Goal: Transaction & Acquisition: Purchase product/service

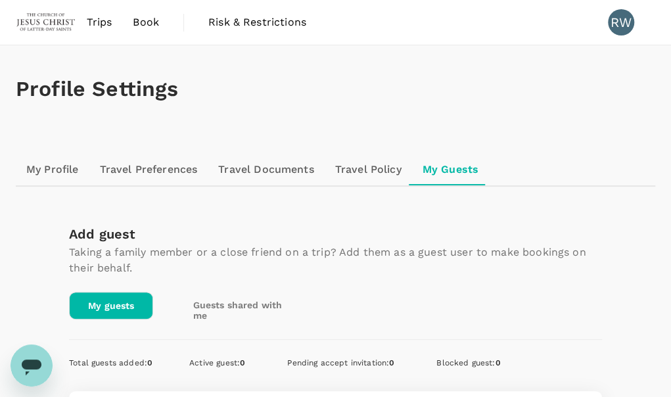
click at [336, 120] on div "Profile Settings" at bounding box center [336, 88] width 640 height 87
click at [61, 169] on link "My Profile" at bounding box center [53, 170] width 74 height 32
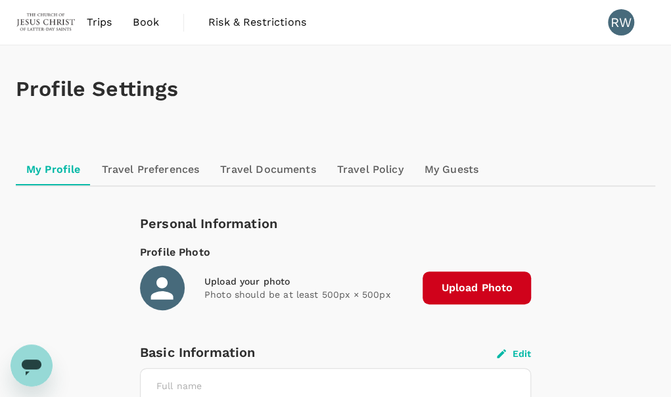
click at [151, 176] on link "Travel Preferences" at bounding box center [150, 170] width 119 height 32
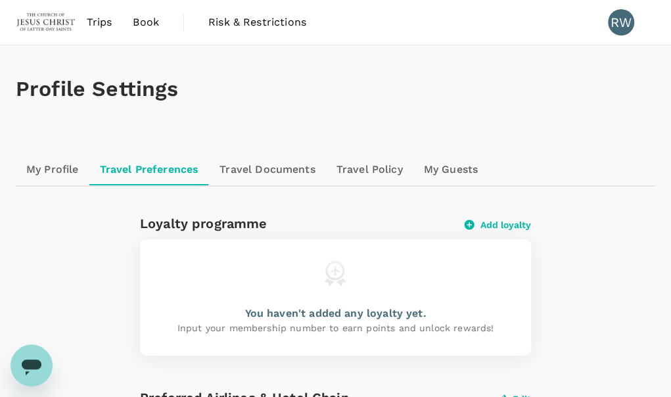
click at [276, 168] on link "Travel Documents" at bounding box center [267, 170] width 116 height 32
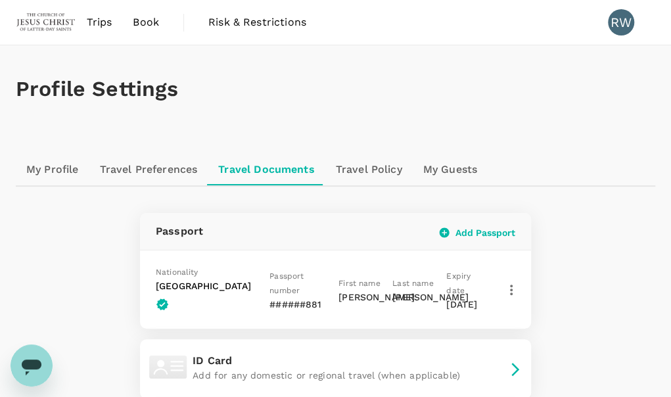
click at [370, 169] on link "Travel Policy" at bounding box center [369, 170] width 87 height 32
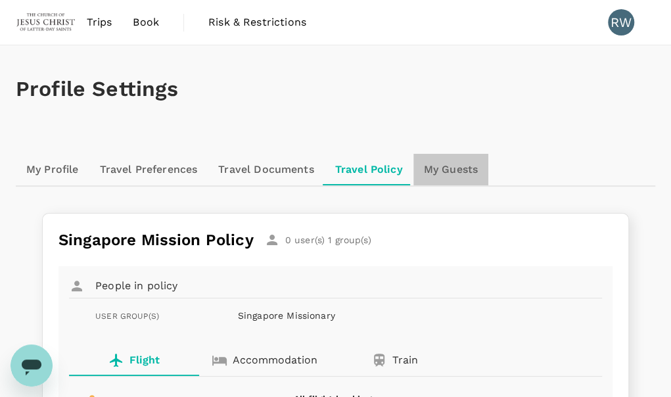
click at [446, 168] on link "My Guests" at bounding box center [451, 170] width 75 height 32
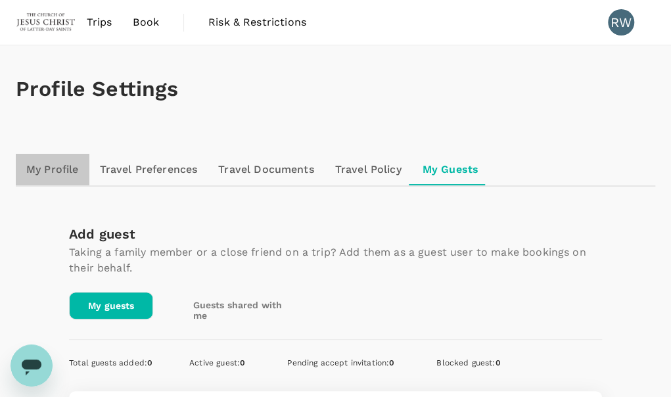
click at [55, 172] on link "My Profile" at bounding box center [53, 170] width 74 height 32
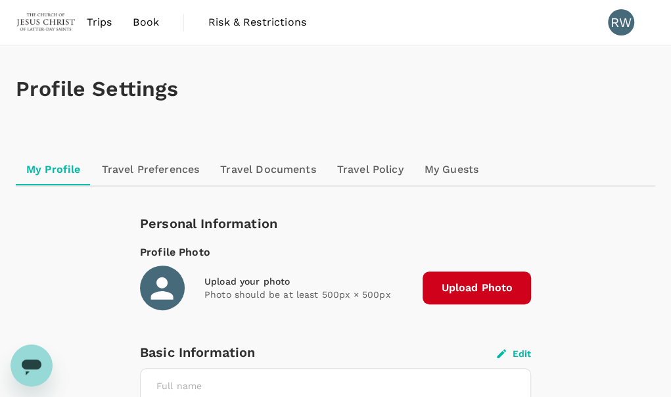
drag, startPoint x: 646, startPoint y: 0, endPoint x: 513, endPoint y: 87, distance: 159.1
click at [513, 87] on h1 "Profile Settings" at bounding box center [336, 89] width 640 height 24
click at [320, 73] on div "Profile Settings" at bounding box center [336, 88] width 640 height 87
click at [101, 21] on span "Trips" at bounding box center [100, 22] width 26 height 16
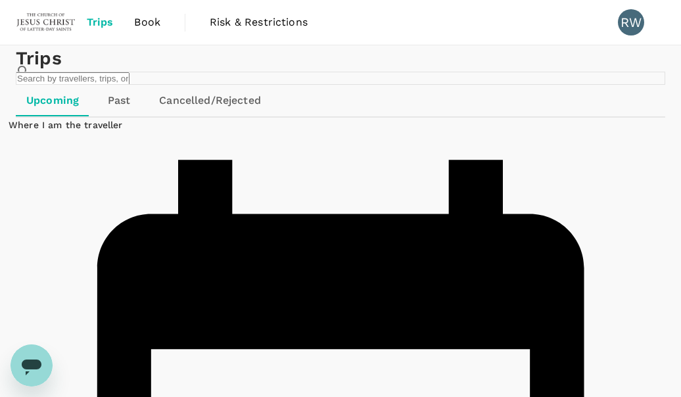
click at [47, 17] on img at bounding box center [46, 22] width 61 height 29
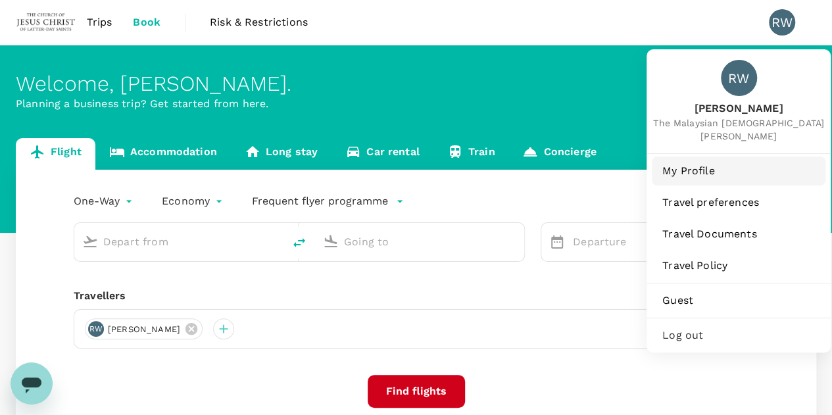
click at [671, 168] on span "My Profile" at bounding box center [738, 171] width 153 height 16
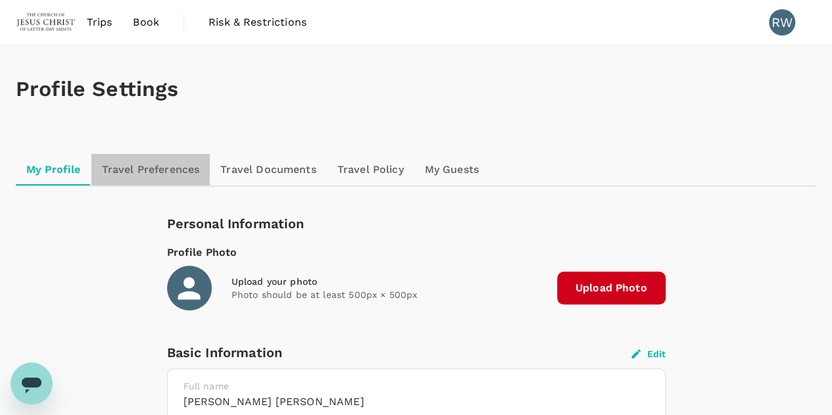
click at [166, 161] on link "Travel Preferences" at bounding box center [150, 170] width 119 height 32
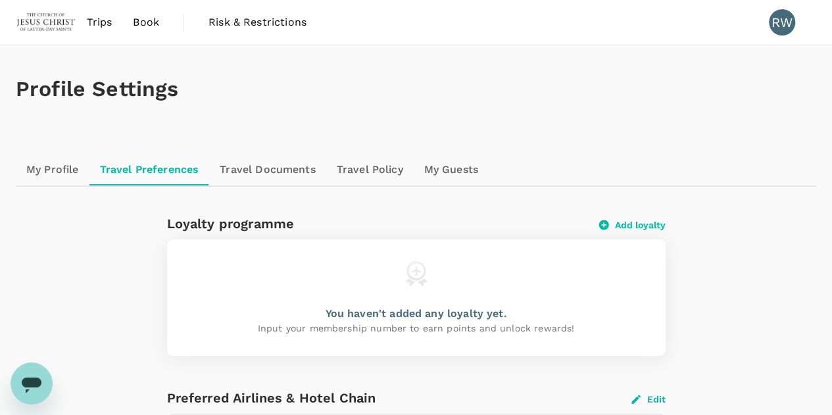
click at [671, 157] on div "My Profile Travel Preferences Travel Documents Travel Policy My Guests" at bounding box center [416, 170] width 800 height 32
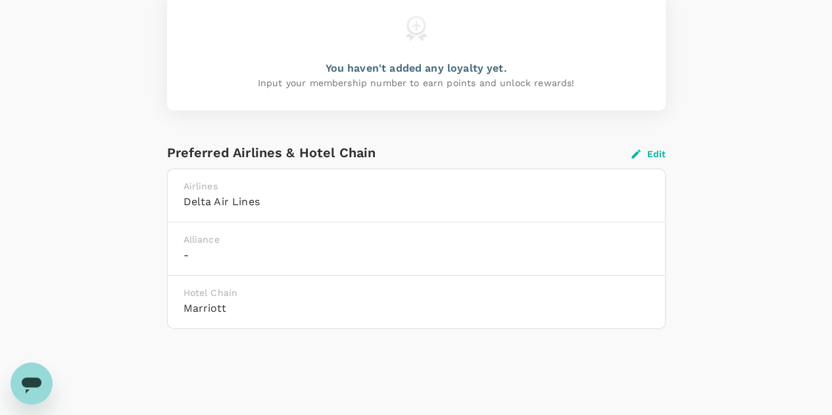
click at [671, 146] on div "Loyalty programme Add loyalty You haven't added any loyalty yet. Input your mem…" at bounding box center [416, 164] width 769 height 393
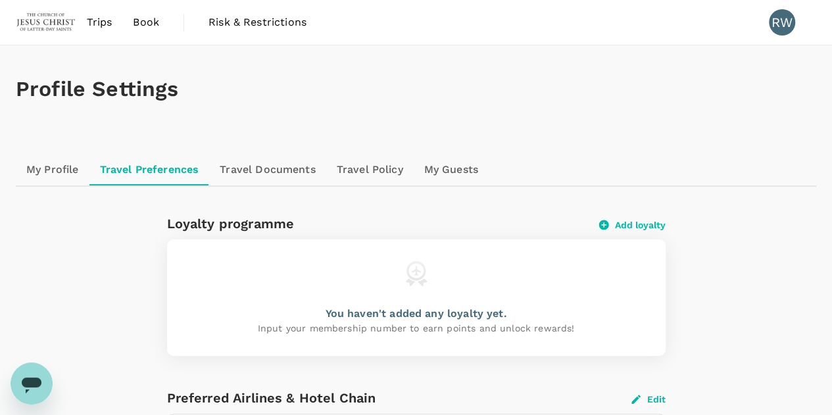
click at [276, 183] on link "Travel Documents" at bounding box center [267, 170] width 116 height 32
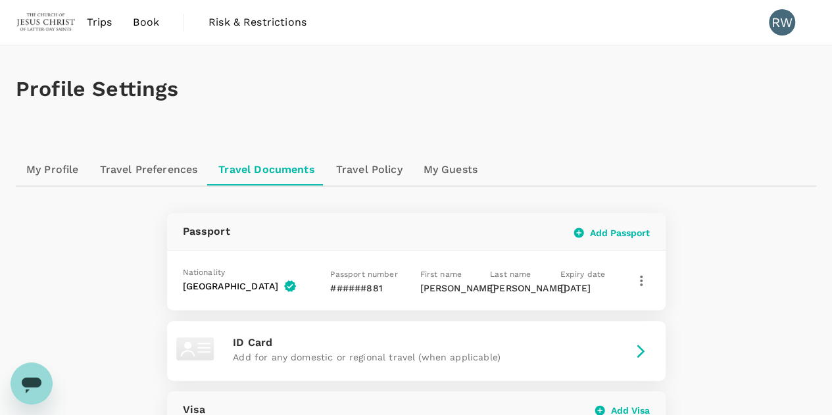
click at [275, 178] on link "Travel Documents" at bounding box center [266, 170] width 117 height 32
click at [364, 172] on link "Travel Policy" at bounding box center [369, 170] width 87 height 32
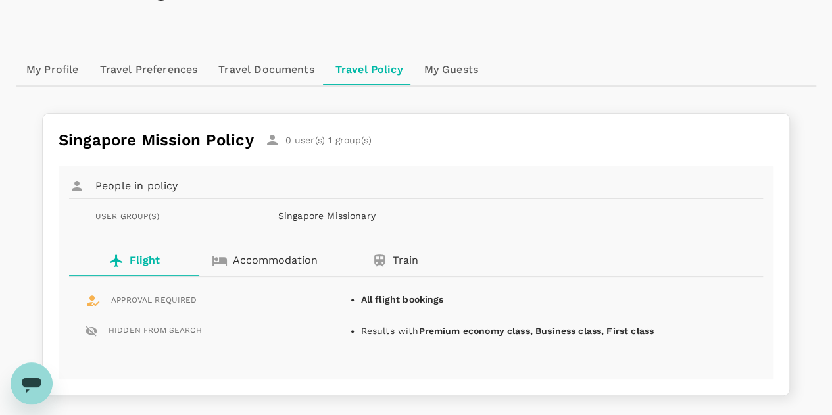
scroll to position [102, 0]
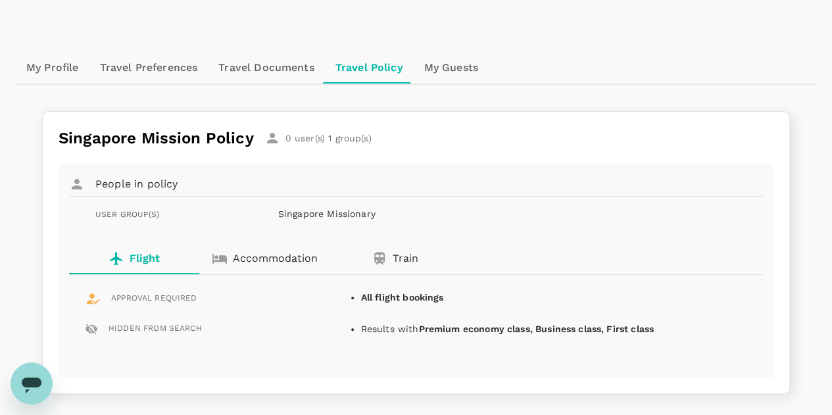
click at [437, 70] on link "My Guests" at bounding box center [451, 68] width 75 height 32
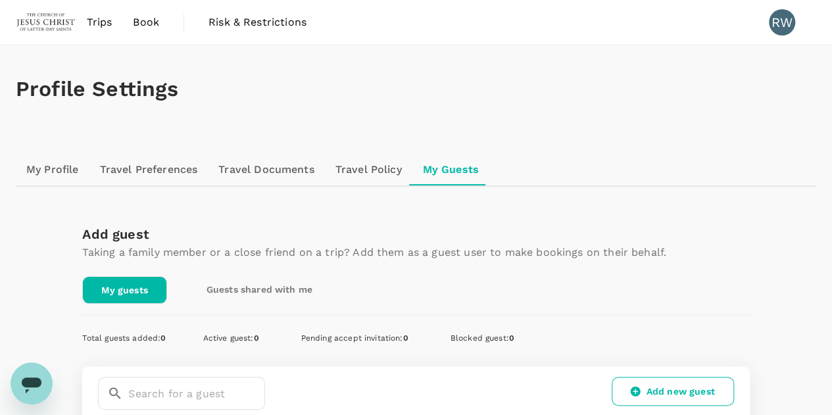
click at [154, 27] on span "Book" at bounding box center [146, 22] width 26 height 16
click at [147, 23] on span "Book" at bounding box center [146, 22] width 26 height 16
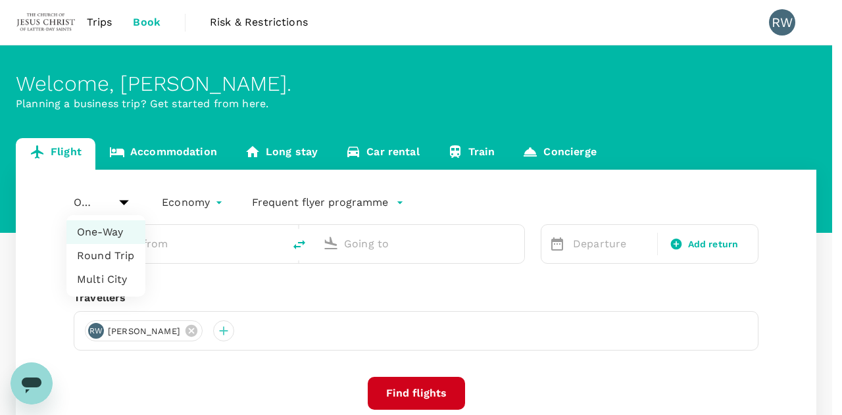
click at [115, 203] on body "Trips Book Risk & Restrictions RW Welcome , [PERSON_NAME] . Planning a business…" at bounding box center [421, 270] width 842 height 540
click at [109, 258] on li "Round Trip" at bounding box center [105, 256] width 79 height 24
type input "roundtrip"
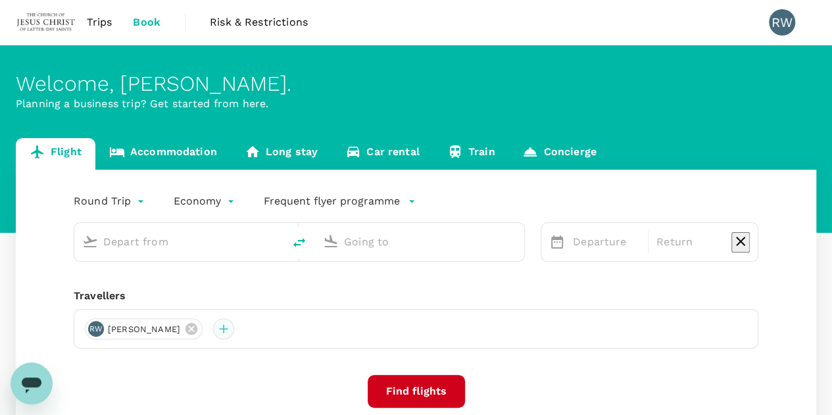
click at [229, 331] on div at bounding box center [223, 328] width 21 height 21
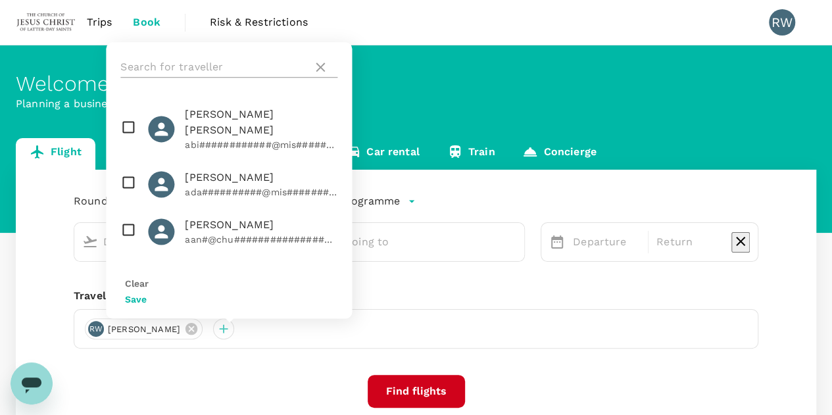
click at [207, 78] on input "text" at bounding box center [213, 67] width 187 height 21
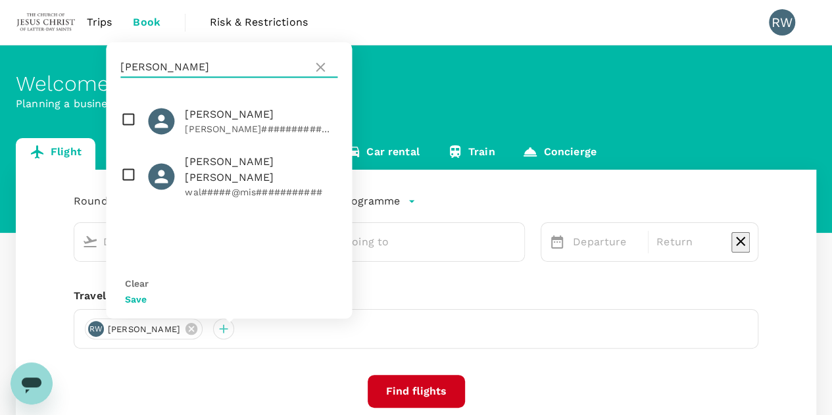
type input "[PERSON_NAME]"
click at [128, 137] on input "checkbox" at bounding box center [229, 120] width 246 height 47
checkbox input "true"
click at [147, 295] on button "Save" at bounding box center [136, 299] width 22 height 11
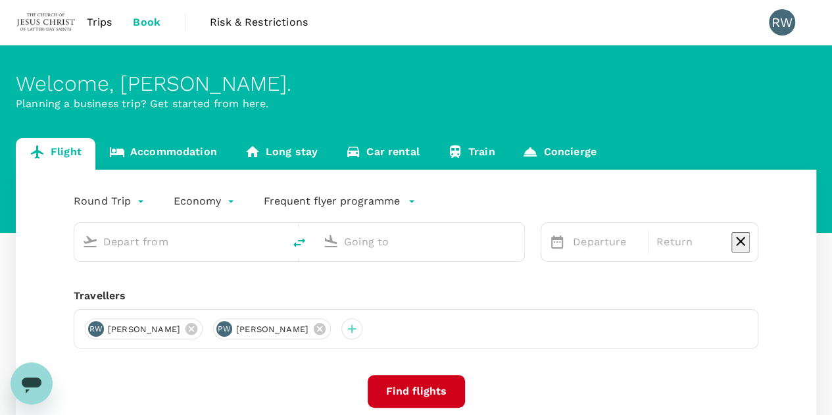
click at [168, 254] on div at bounding box center [178, 242] width 209 height 38
click at [153, 235] on input "text" at bounding box center [179, 241] width 153 height 20
click at [133, 291] on p "Kuching Intl" at bounding box center [106, 297] width 56 height 13
type input "kch"
type input "Kuching Intl (KCH)"
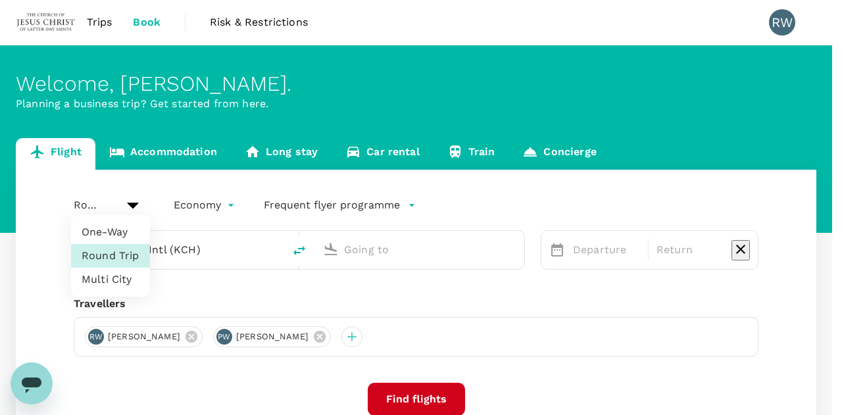
click at [127, 198] on body "Trips Book Risk & Restrictions RW Welcome , [PERSON_NAME] . Planning a business…" at bounding box center [421, 273] width 842 height 546
click at [126, 233] on li "One-Way" at bounding box center [110, 232] width 79 height 24
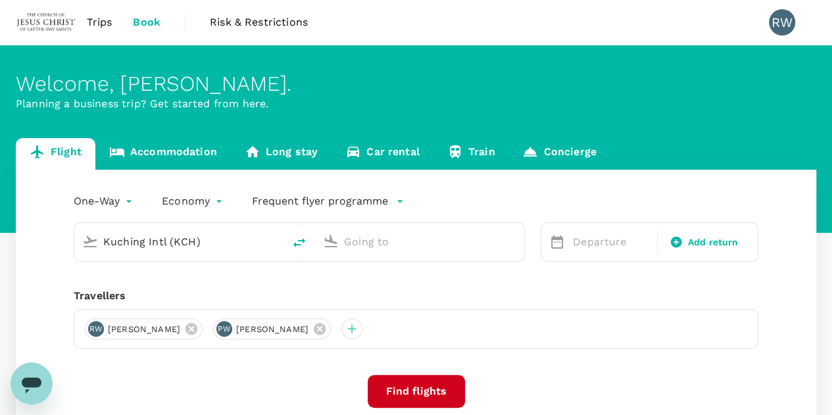
click at [120, 231] on div "Kuching Intl (KCH)" at bounding box center [187, 239] width 178 height 26
click at [424, 247] on input "text" at bounding box center [420, 241] width 153 height 20
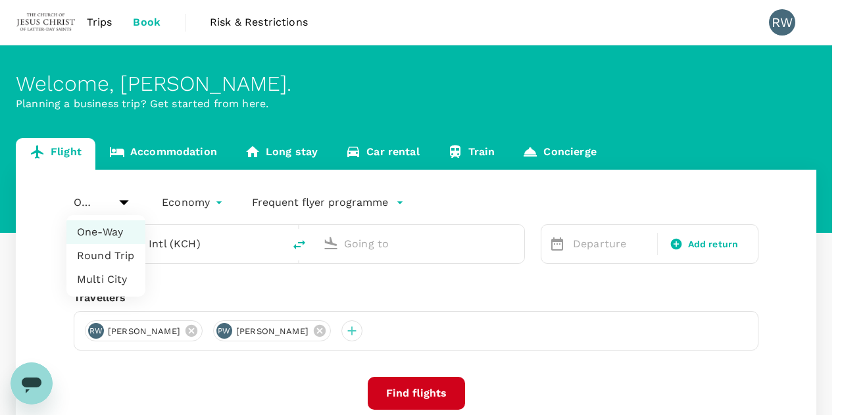
click at [121, 196] on body "Trips Book Risk & Restrictions RW Welcome , [PERSON_NAME] . Planning a business…" at bounding box center [421, 270] width 842 height 540
click at [115, 200] on div at bounding box center [421, 207] width 842 height 415
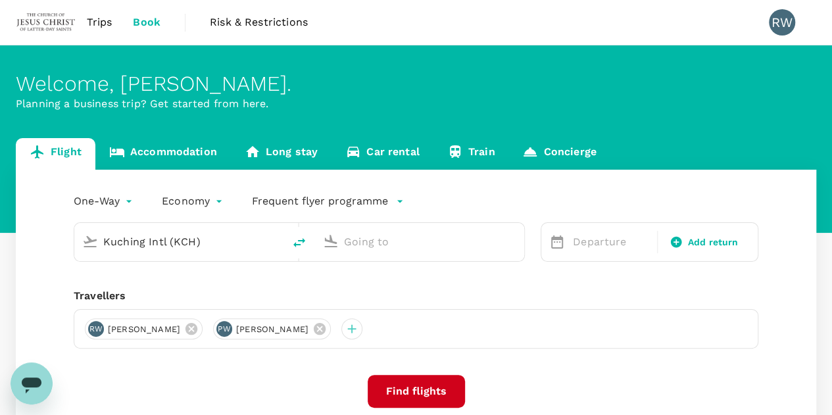
click at [115, 200] on body "Trips Book Risk & Restrictions RW Welcome , [PERSON_NAME] . Planning a business…" at bounding box center [416, 269] width 832 height 538
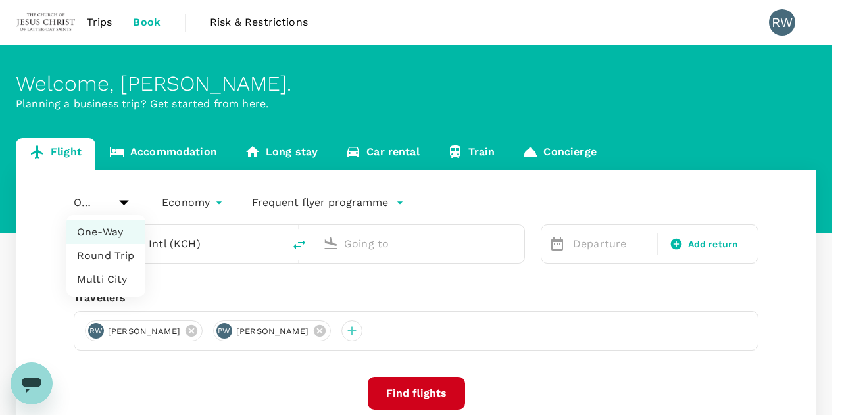
click at [89, 206] on div at bounding box center [421, 207] width 842 height 415
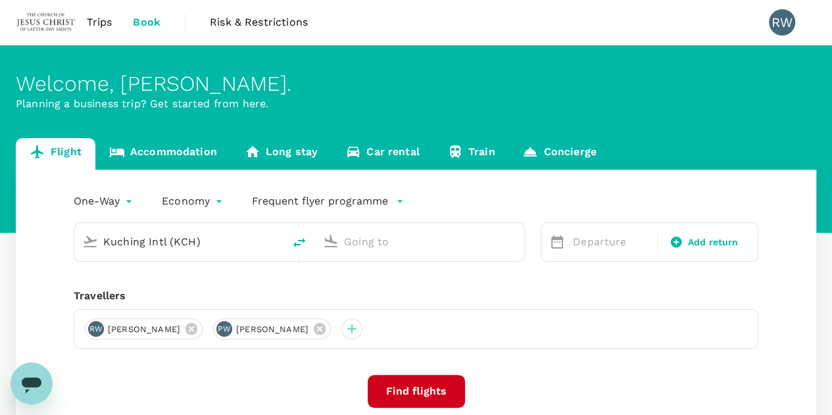
click at [212, 269] on div "One-Way oneway Economy economy Frequent flyer programme Kuching Intl (KCH) Depa…" at bounding box center [416, 312] width 800 height 285
click at [157, 269] on div "One-Way oneway Economy economy Frequent flyer programme Kuching Intl (KCH) Depa…" at bounding box center [416, 312] width 800 height 285
click at [165, 279] on div "One-Way oneway Economy economy Frequent flyer programme Kuching Intl (KCH) Depa…" at bounding box center [416, 312] width 800 height 285
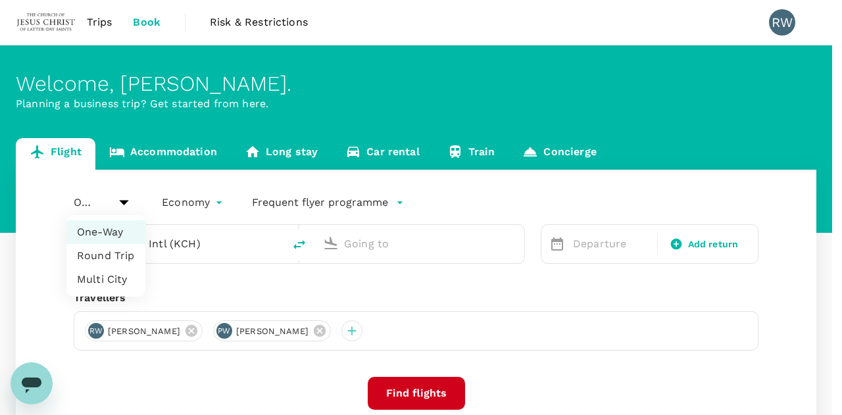
click at [108, 204] on body "Trips Book Risk & Restrictions RW Welcome , [PERSON_NAME] . Planning a business…" at bounding box center [421, 270] width 842 height 540
click at [108, 254] on li "Round Trip" at bounding box center [105, 256] width 79 height 24
type input "roundtrip"
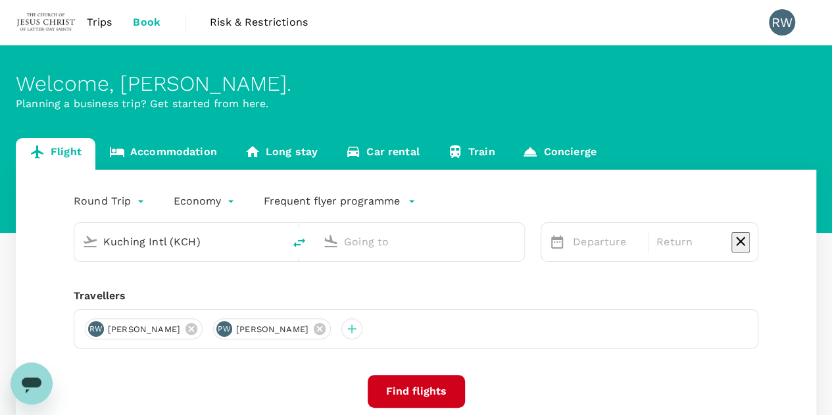
click at [363, 239] on input "text" at bounding box center [420, 241] width 153 height 20
click at [395, 291] on p "Soekarno-Hatta Intl" at bounding box center [363, 297] width 91 height 13
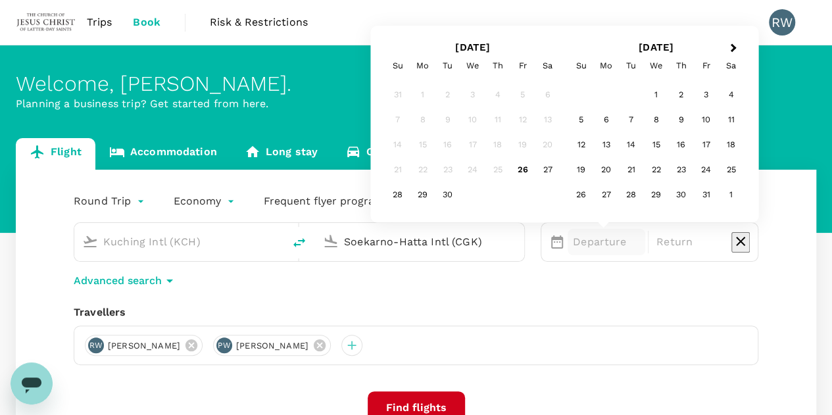
type input "Soekarno-Hatta Intl (CGK)"
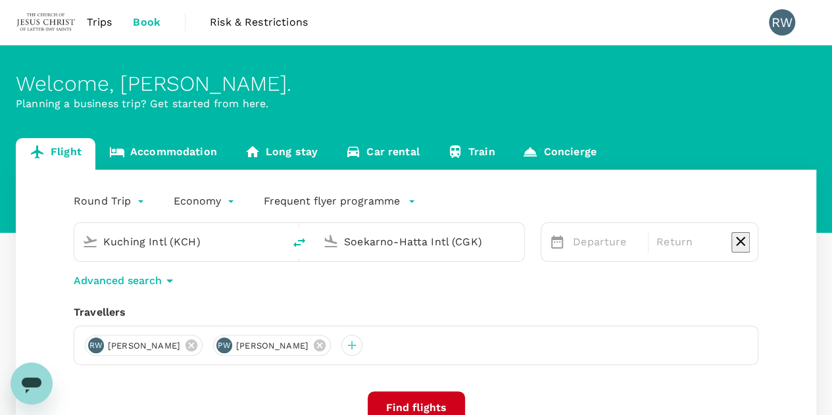
click at [452, 272] on div "Advanced search" at bounding box center [416, 280] width 685 height 16
click at [578, 249] on p "Departure" at bounding box center [606, 242] width 67 height 16
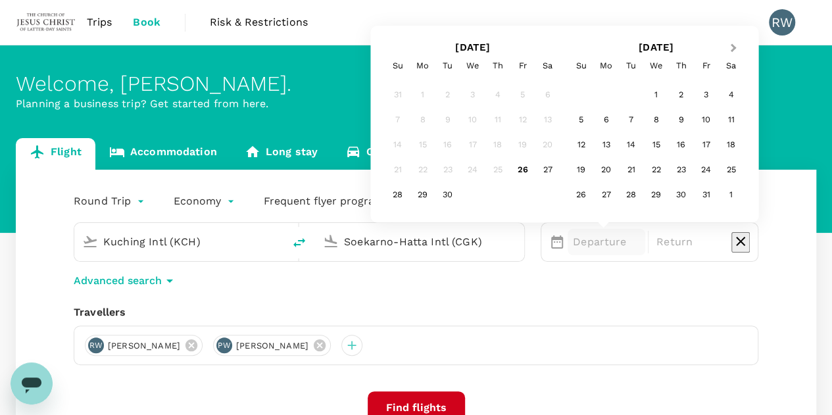
click at [671, 45] on span "Next Month" at bounding box center [733, 48] width 0 height 15
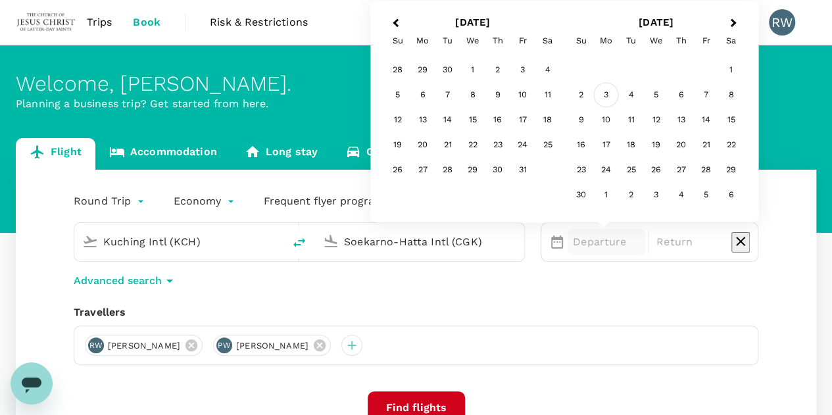
click at [602, 91] on div "3" at bounding box center [606, 95] width 25 height 25
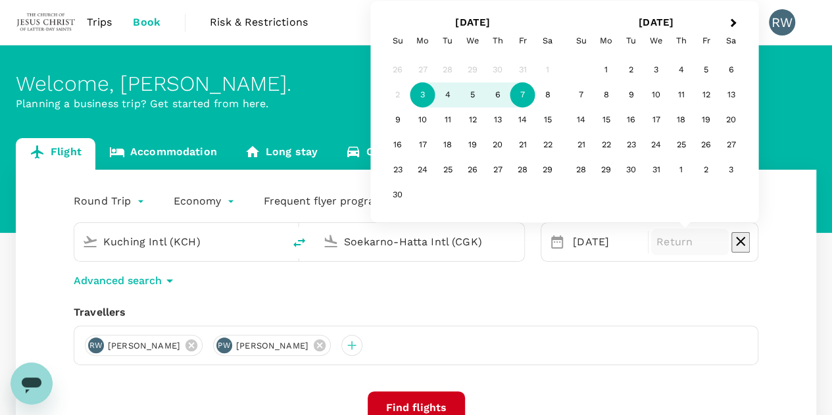
click at [520, 89] on div "7" at bounding box center [522, 95] width 25 height 25
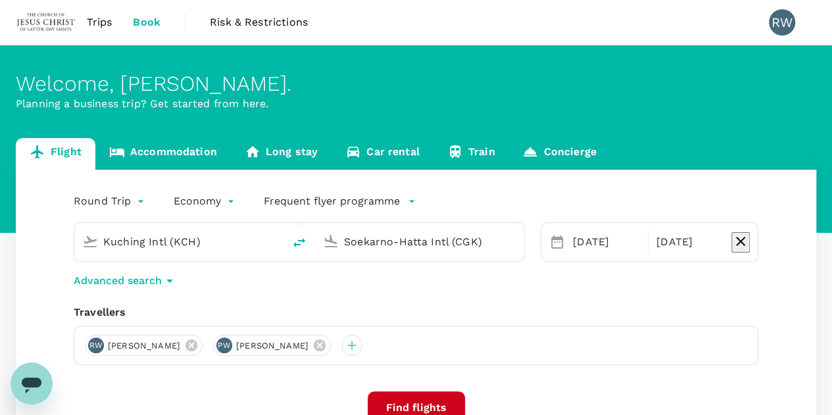
click at [659, 273] on div "Advanced search" at bounding box center [416, 280] width 685 height 16
click at [395, 397] on button "Find flights" at bounding box center [416, 407] width 97 height 33
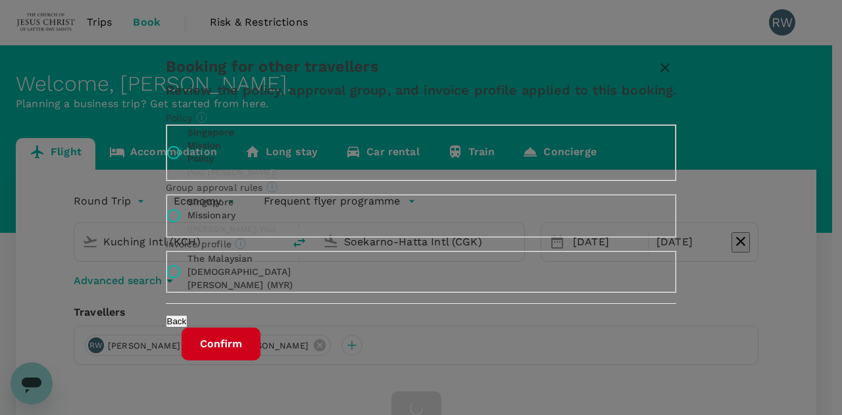
click at [260, 360] on button "Confirm" at bounding box center [221, 344] width 79 height 33
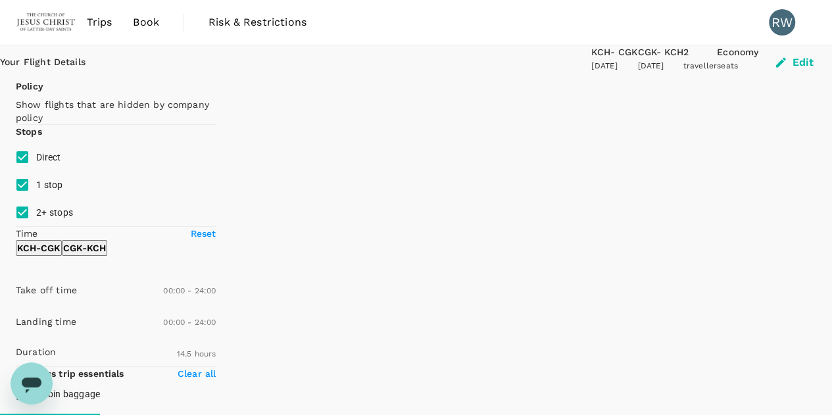
type input "1000"
click at [21, 226] on input "2+ stops" at bounding box center [23, 213] width 28 height 28
checkbox input "false"
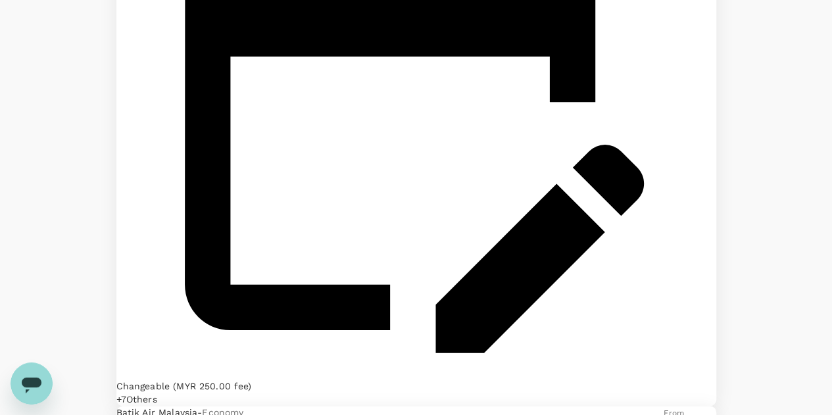
scroll to position [3133, 0]
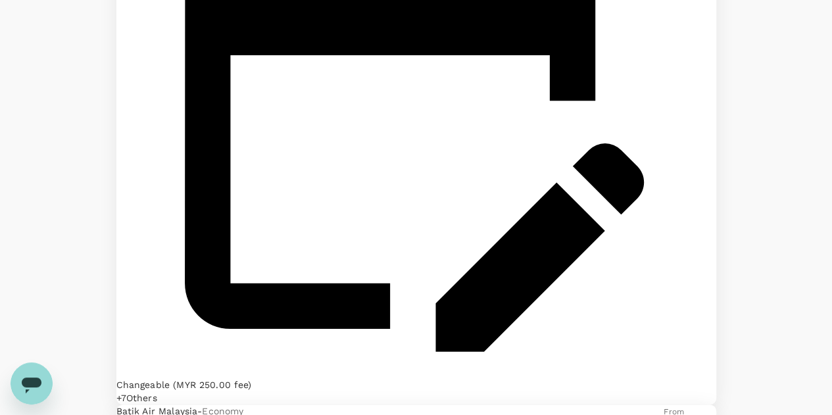
type input "1315"
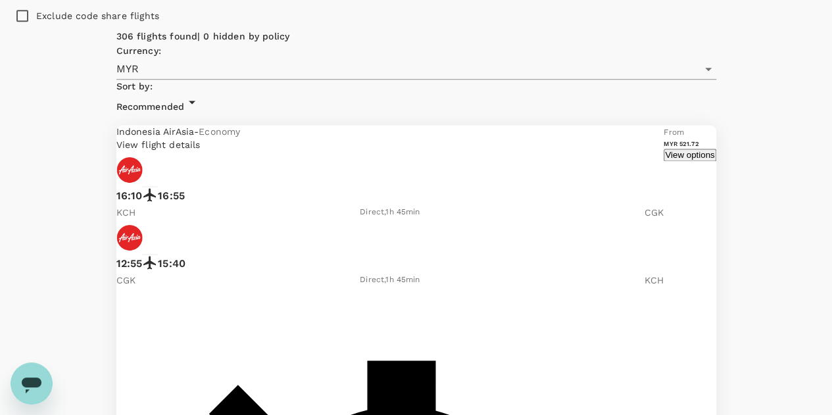
scroll to position [848, 0]
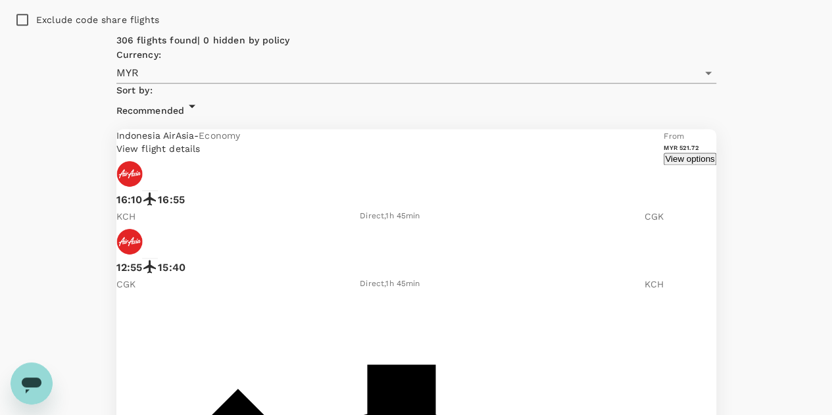
checkbox input "true"
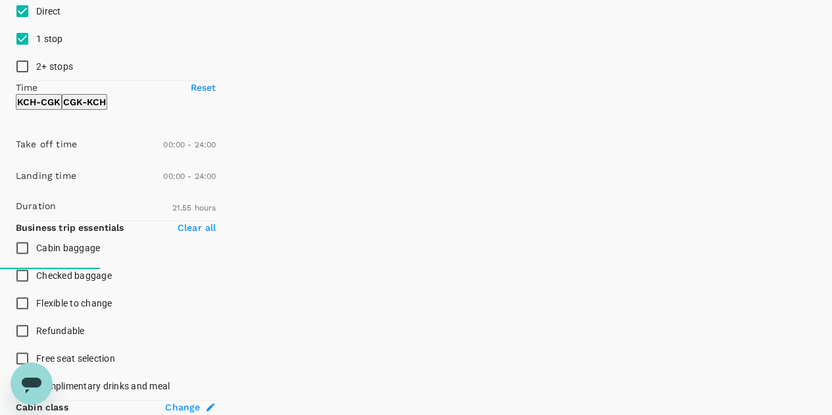
scroll to position [0, 0]
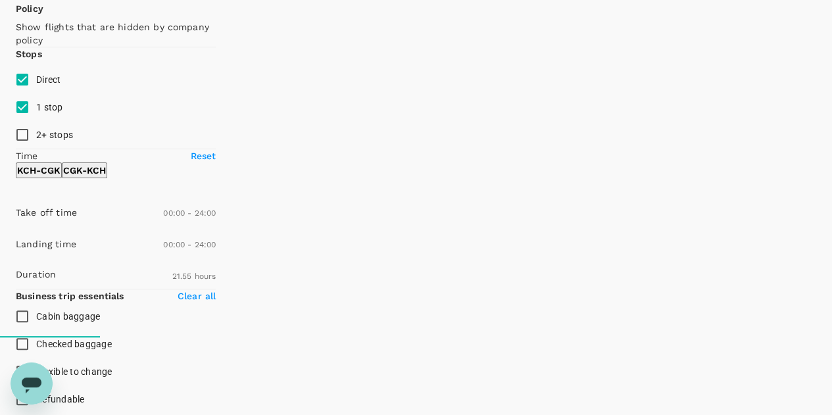
scroll to position [66, 0]
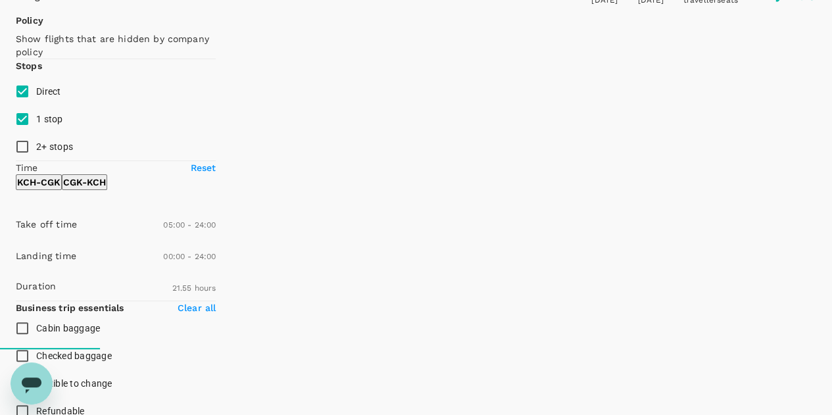
drag, startPoint x: 18, startPoint y: 324, endPoint x: 59, endPoint y: 326, distance: 40.8
click at [16, 243] on span at bounding box center [16, 243] width 0 height 0
drag, startPoint x: 59, startPoint y: 326, endPoint x: 113, endPoint y: 328, distance: 54.0
click at [16, 243] on span at bounding box center [16, 243] width 0 height 0
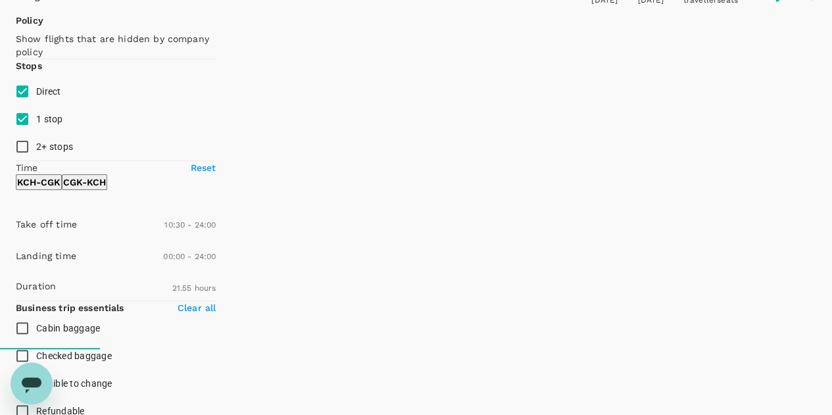
type input "570"
drag, startPoint x: 109, startPoint y: 328, endPoint x: 95, endPoint y: 328, distance: 14.5
click at [16, 243] on span at bounding box center [16, 243] width 0 height 0
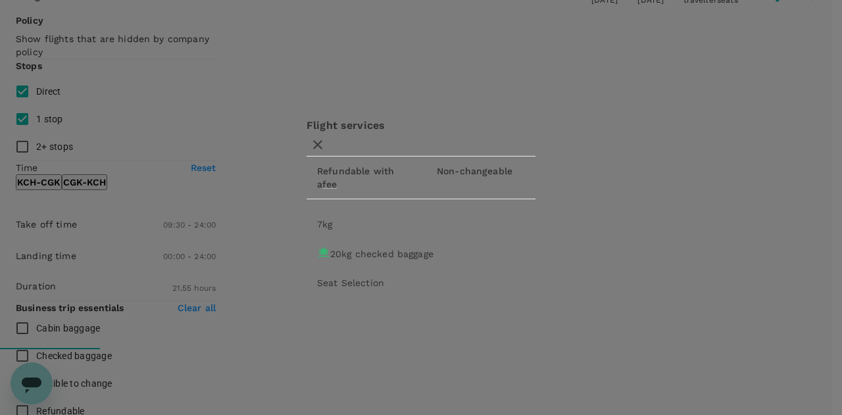
click at [153, 258] on div "Flight services Refundable with a fee Non-changeable 7kg 20kg checked baggage S…" at bounding box center [421, 207] width 842 height 415
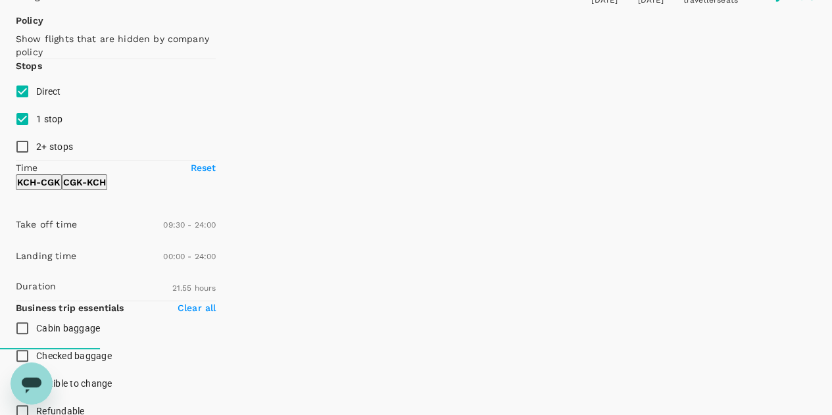
click at [106, 189] on p "CGK - KCH" at bounding box center [84, 182] width 43 height 13
drag, startPoint x: 14, startPoint y: 320, endPoint x: 172, endPoint y: 326, distance: 158.6
click at [16, 243] on span at bounding box center [16, 243] width 0 height 0
type input "1080"
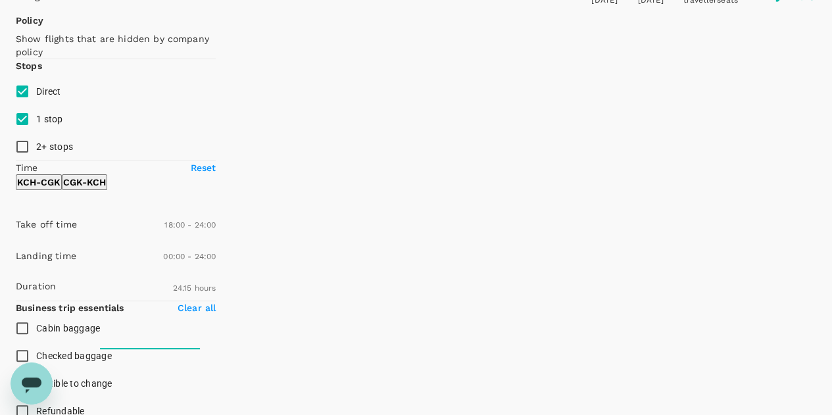
drag, startPoint x: 172, startPoint y: 326, endPoint x: 164, endPoint y: 325, distance: 7.9
click at [16, 243] on span at bounding box center [16, 243] width 0 height 0
type input "MYR"
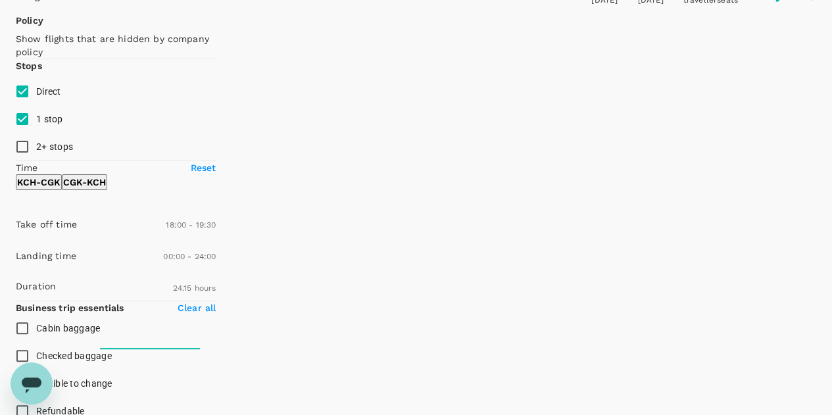
type input "1140"
drag, startPoint x: 215, startPoint y: 327, endPoint x: 172, endPoint y: 324, distance: 42.9
click at [16, 243] on span at bounding box center [16, 243] width 0 height 0
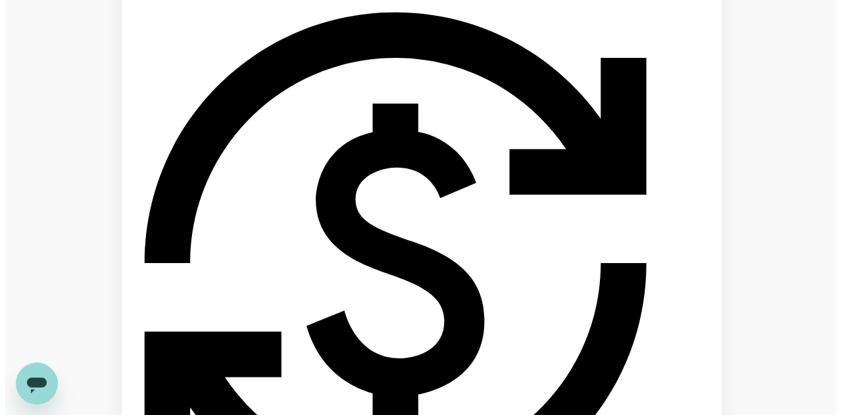
scroll to position [2527, 0]
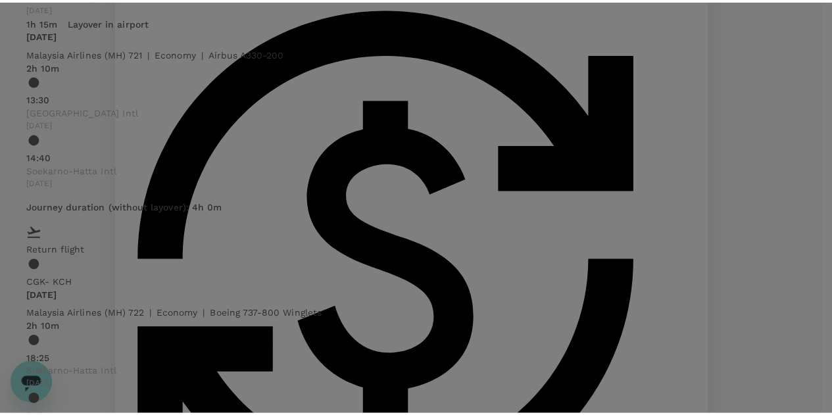
scroll to position [351, 0]
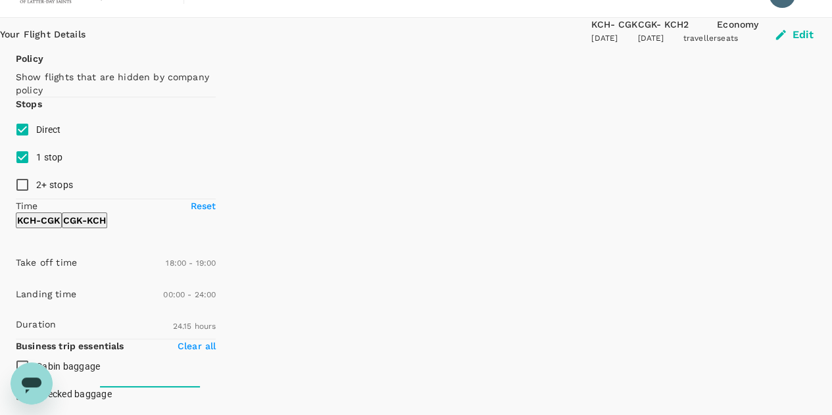
scroll to position [0, 0]
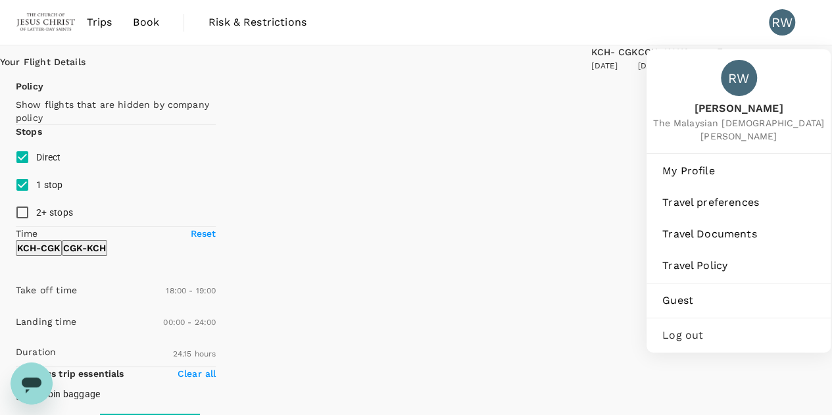
click at [671, 63] on div "RW [PERSON_NAME] The Malaysian [DEMOGRAPHIC_DATA][PERSON_NAME]" at bounding box center [738, 101] width 184 height 104
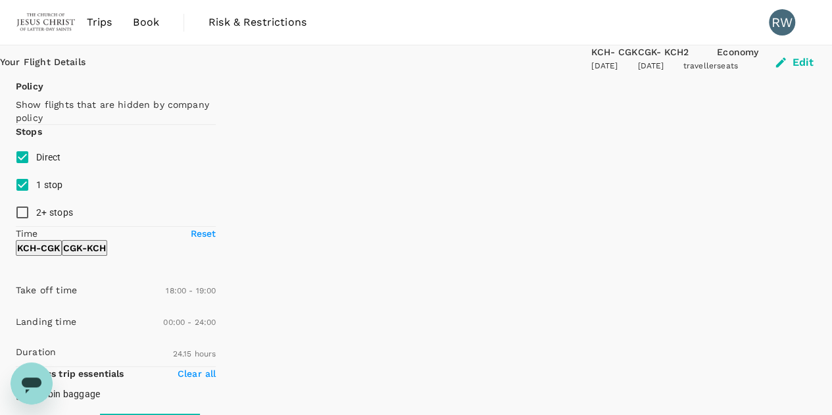
click at [671, 62] on button "Edit" at bounding box center [795, 62] width 74 height 34
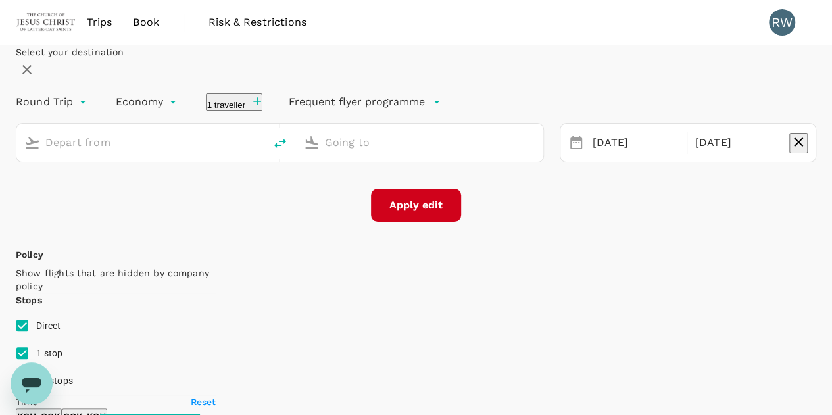
type input "Kuching Intl (KCH)"
type input "Soekarno-Hatta Intl (CGK)"
click at [671, 156] on div "[DATE]" at bounding box center [738, 143] width 97 height 26
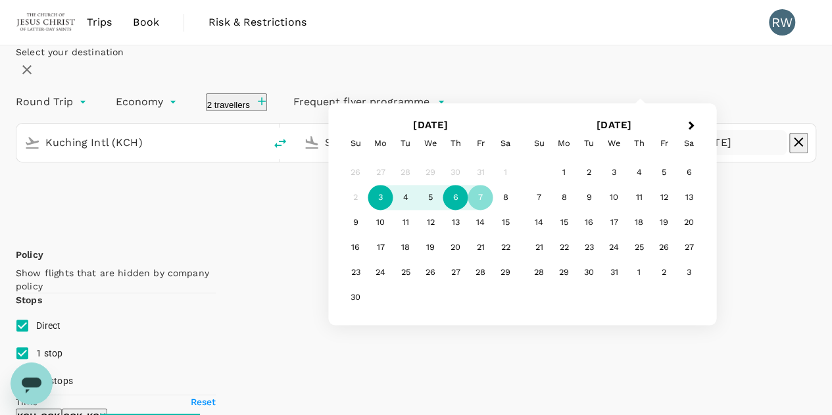
click at [468, 210] on div "6" at bounding box center [455, 197] width 25 height 25
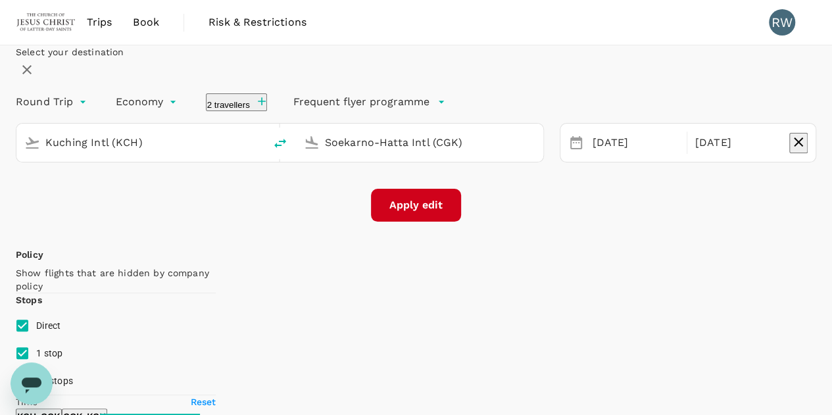
click at [308, 222] on div "Select your destination Round Trip roundtrip Economy economy 2 travellers Frequ…" at bounding box center [416, 133] width 800 height 176
click at [414, 222] on button "Apply edit" at bounding box center [416, 205] width 90 height 33
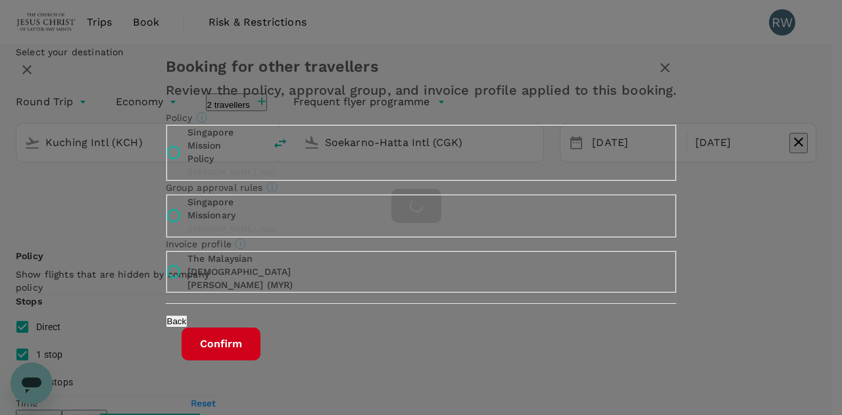
click at [516, 343] on div "Back Confirm" at bounding box center [421, 332] width 543 height 57
click at [260, 358] on button "Confirm" at bounding box center [221, 344] width 79 height 33
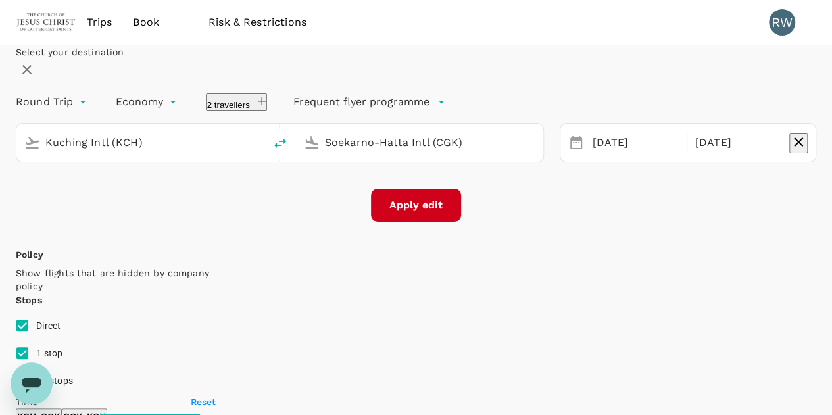
checkbox input "false"
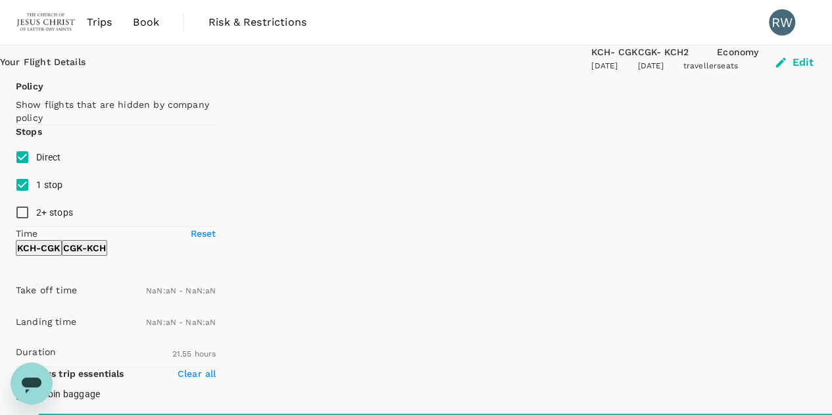
checkbox input "false"
type input "1440"
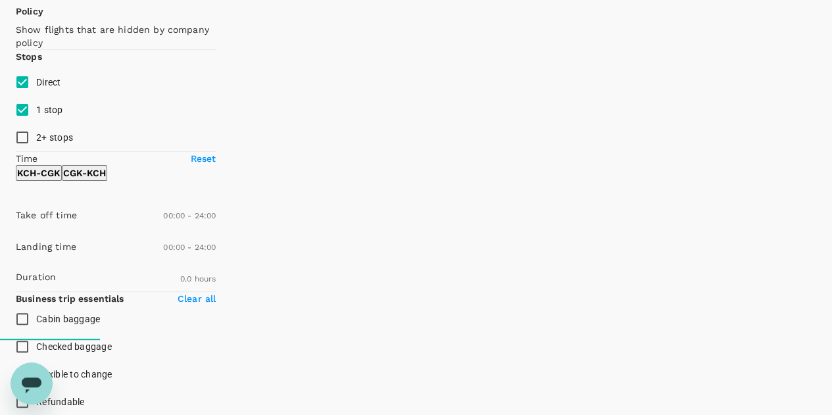
scroll to position [72, 0]
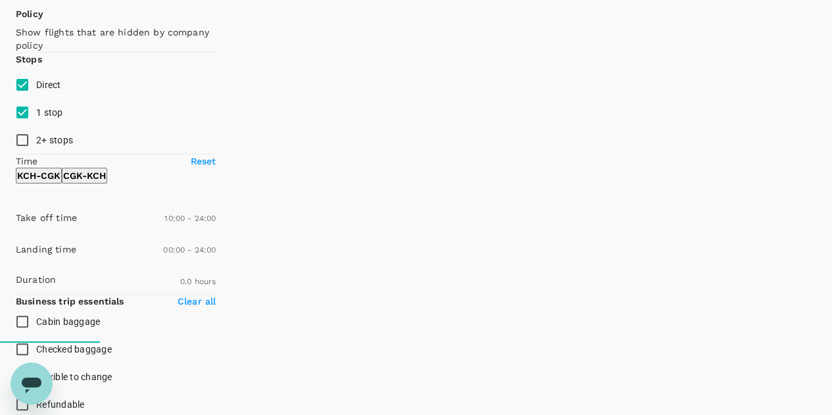
type input "600"
checkbox input "true"
type input "510"
drag, startPoint x: 16, startPoint y: 316, endPoint x: 87, endPoint y: 319, distance: 71.7
click at [16, 236] on span at bounding box center [16, 236] width 0 height 0
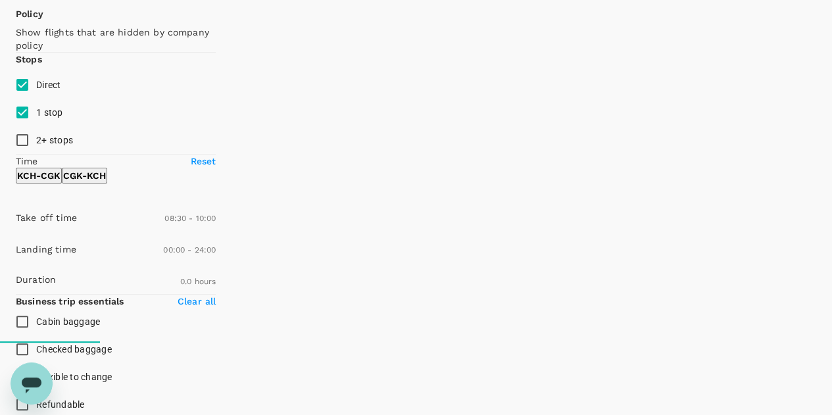
type input "630"
drag, startPoint x: 213, startPoint y: 314, endPoint x: 103, endPoint y: 323, distance: 110.8
click at [16, 236] on span at bounding box center [16, 236] width 0 height 0
type input "570"
click at [16, 236] on span at bounding box center [16, 236] width 0 height 0
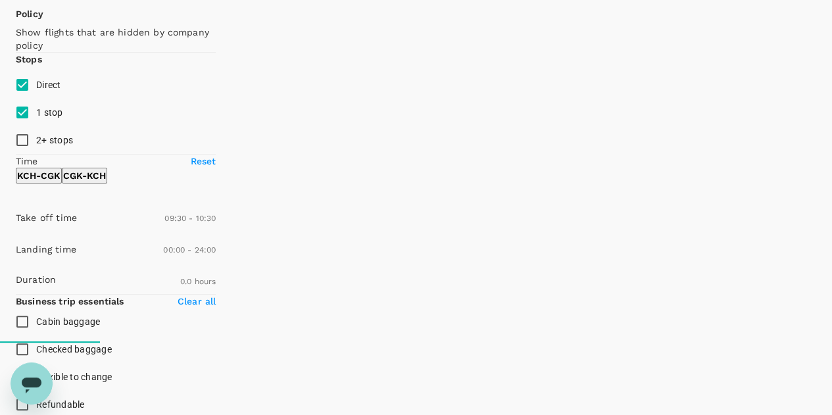
type input "105"
type input "1455"
checkbox input "false"
click at [106, 182] on p "CGK - KCH" at bounding box center [84, 175] width 43 height 13
type input "600"
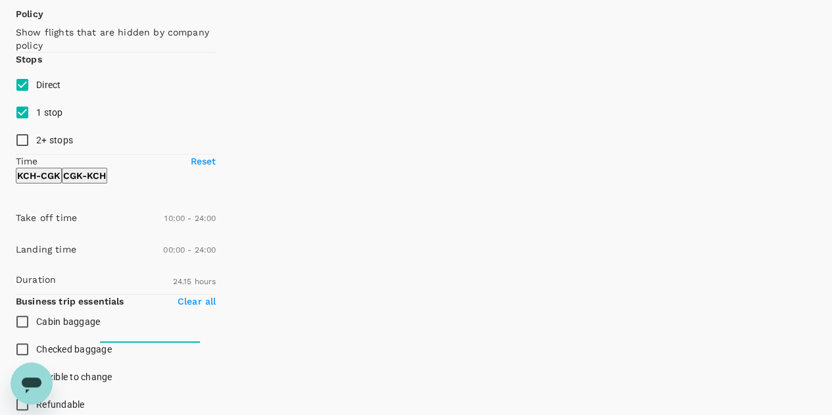
drag, startPoint x: 14, startPoint y: 311, endPoint x: 97, endPoint y: 316, distance: 83.0
click at [16, 236] on span at bounding box center [16, 236] width 0 height 0
checkbox input "false"
checkbox input "true"
type input "1080"
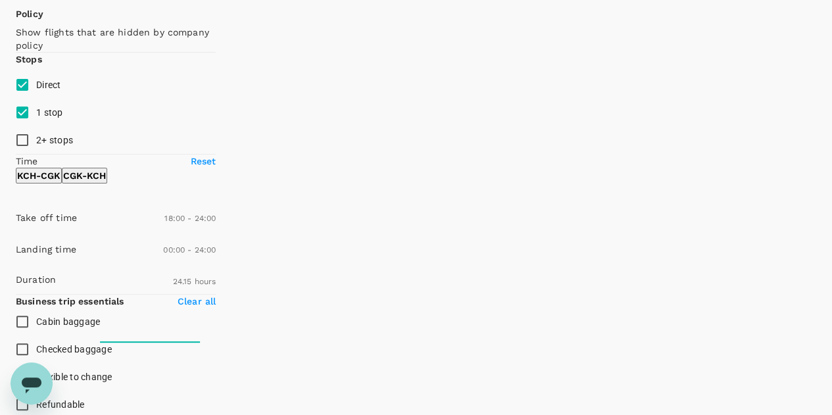
drag, startPoint x: 95, startPoint y: 316, endPoint x: 168, endPoint y: 314, distance: 73.0
click at [16, 236] on span at bounding box center [16, 236] width 0 height 0
type input "1140"
drag, startPoint x: 215, startPoint y: 316, endPoint x: 175, endPoint y: 320, distance: 40.3
click at [16, 236] on span at bounding box center [16, 236] width 0 height 0
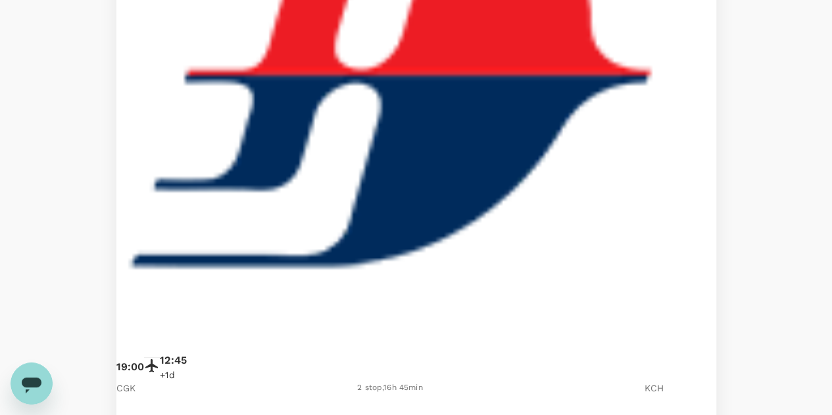
scroll to position [1881, 0]
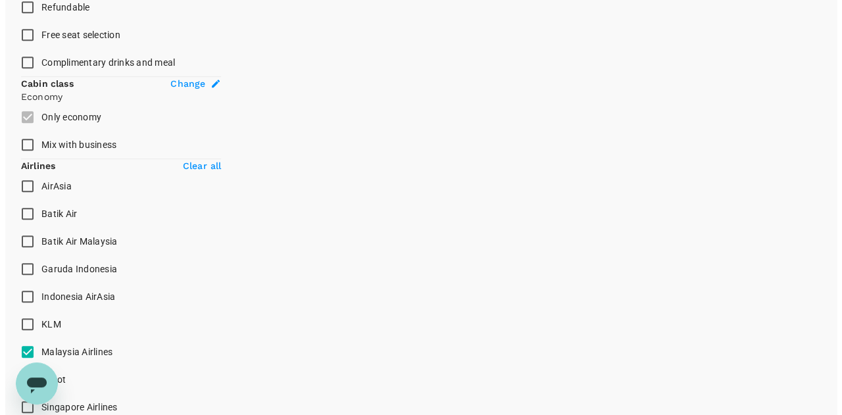
scroll to position [457, 0]
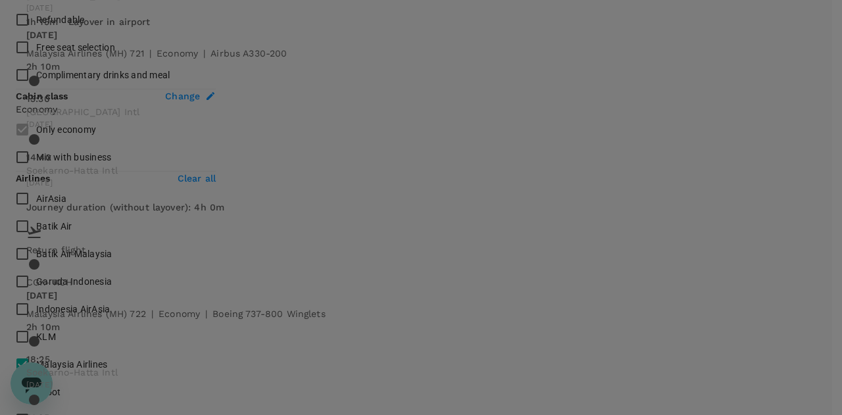
scroll to position [153, 0]
click at [513, 214] on div "[DATE] Malaysia Airlines (MH) 2543 | economy | Boeing 737-800 1h 50m 10:25 Kuch…" at bounding box center [420, 33] width 789 height 360
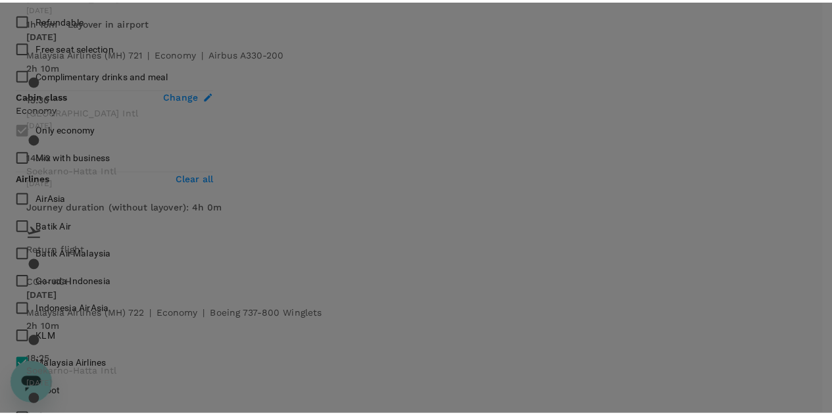
scroll to position [469, 0]
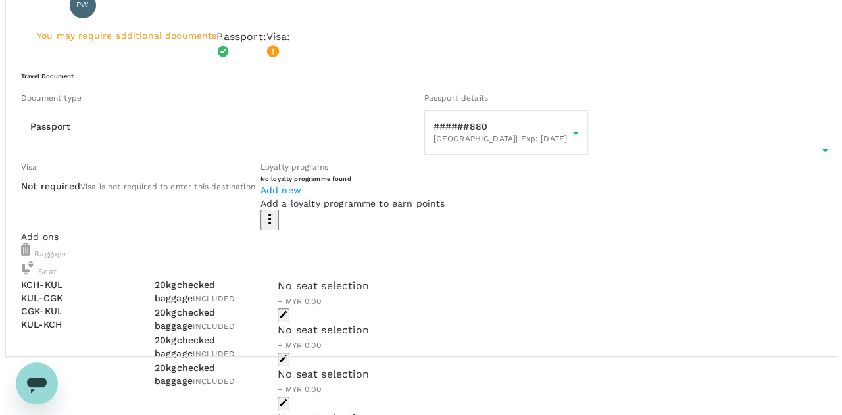
scroll to position [62, 0]
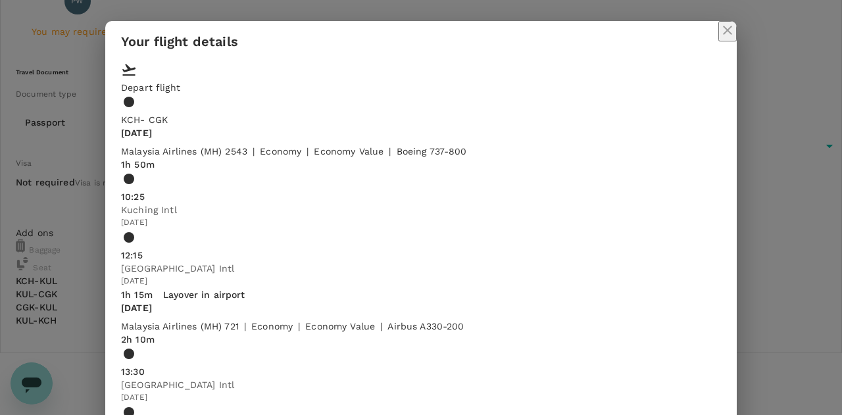
click at [121, 230] on span at bounding box center [121, 230] width 0 height 0
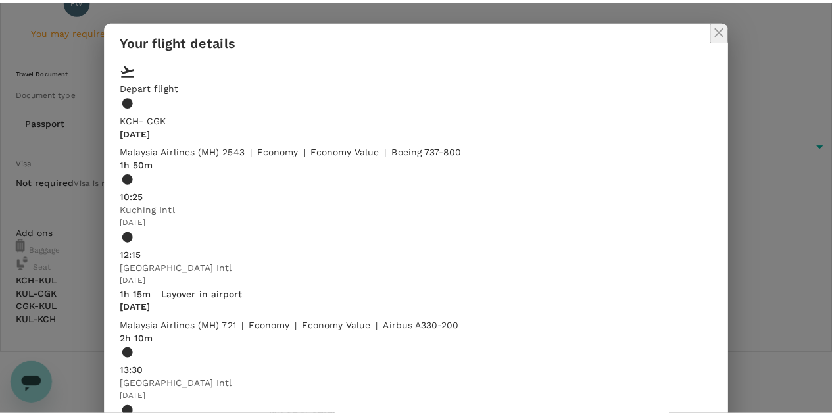
scroll to position [0, 0]
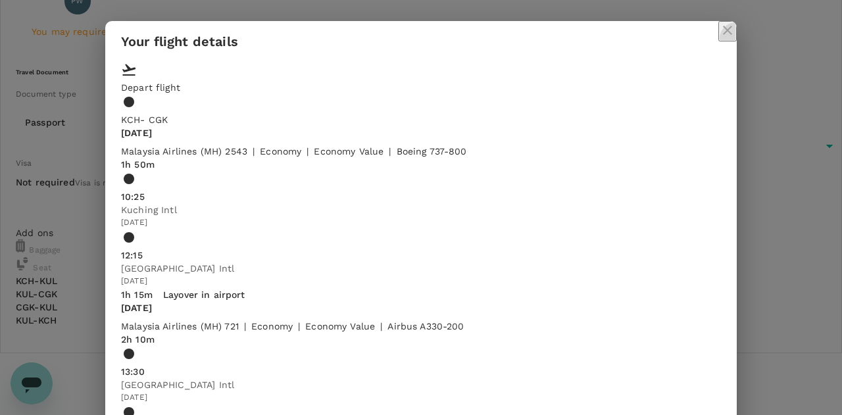
click at [671, 32] on icon "close" at bounding box center [727, 30] width 16 height 16
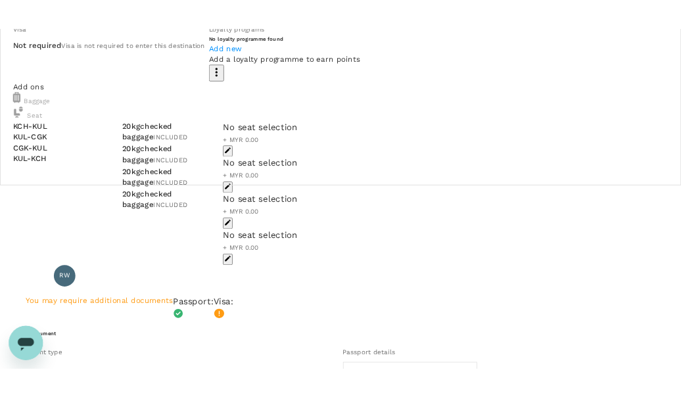
scroll to position [190, 0]
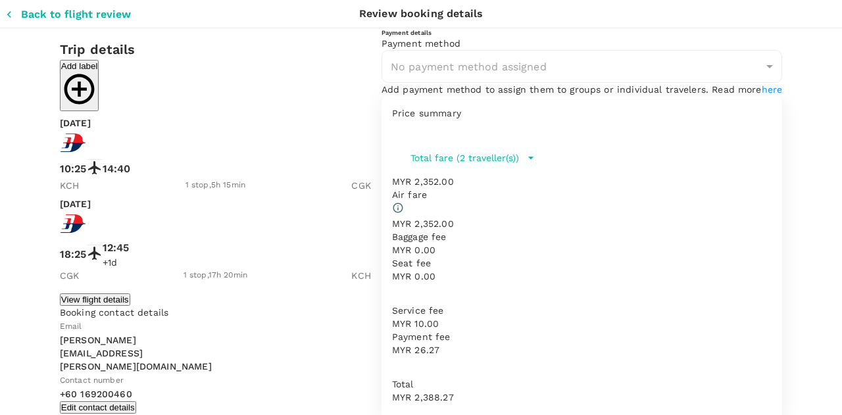
type input "9b357727-6904-47bd-a44e-9a56bf7dfc7a"
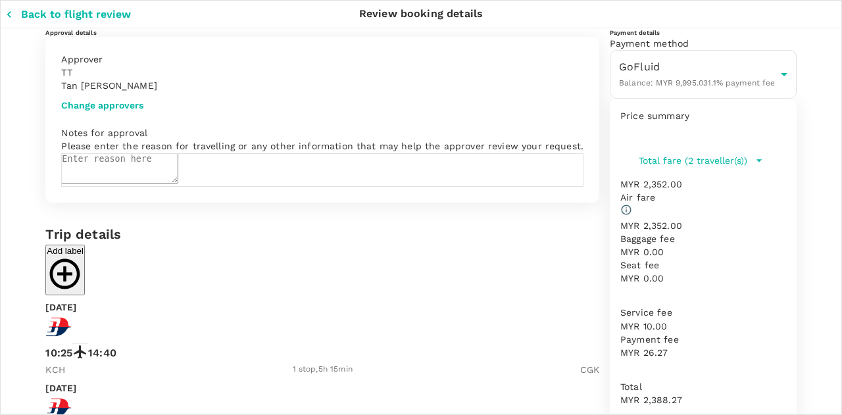
click at [118, 110] on button "Change approvers" at bounding box center [102, 105] width 82 height 11
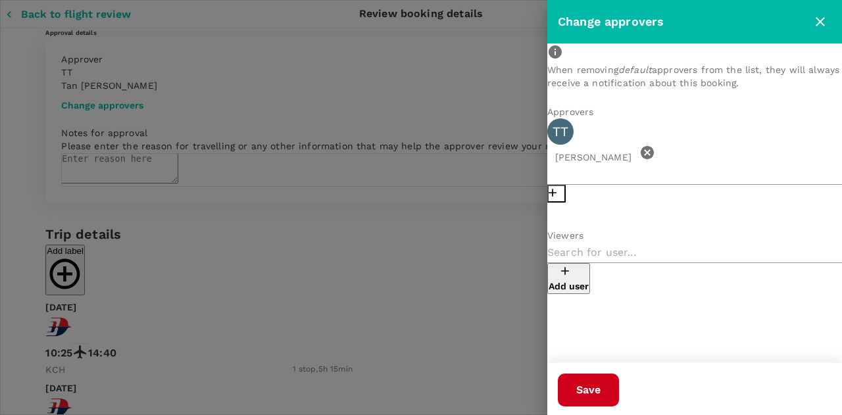
click at [556, 189] on icon "button" at bounding box center [552, 193] width 8 height 8
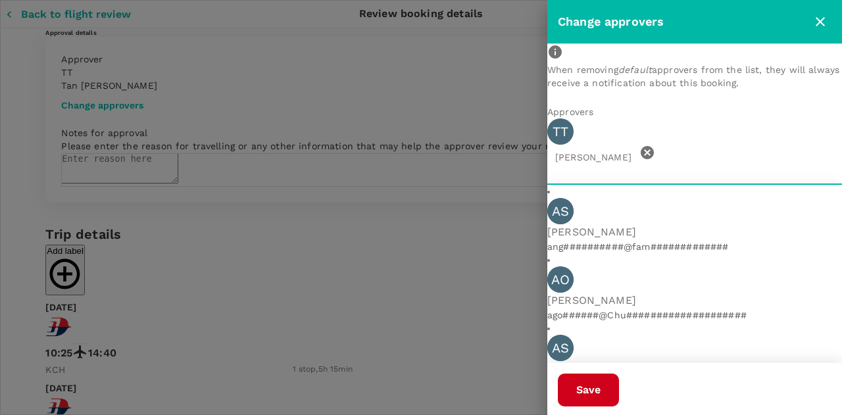
click at [671, 164] on input "text" at bounding box center [694, 174] width 295 height 21
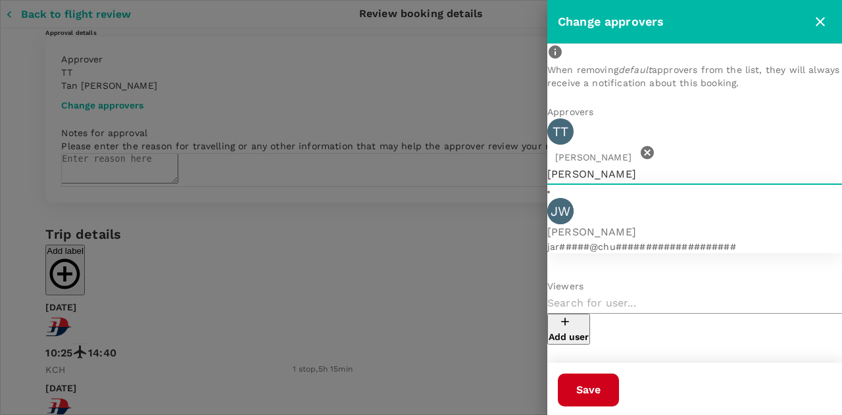
type input "[PERSON_NAME]"
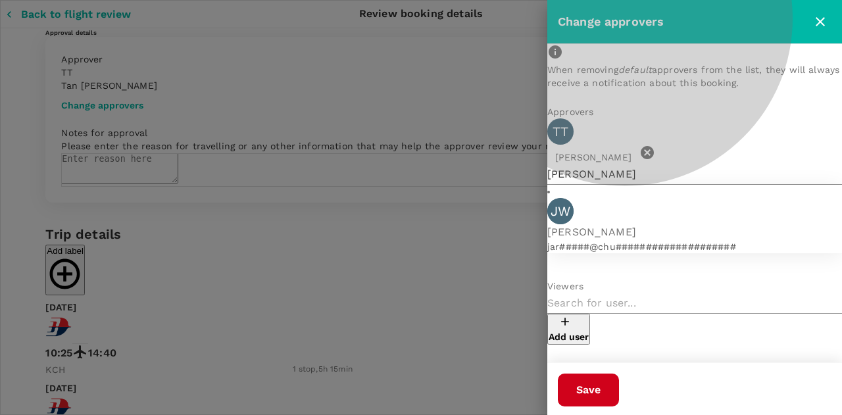
click at [646, 224] on span "[PERSON_NAME]" at bounding box center [694, 232] width 295 height 16
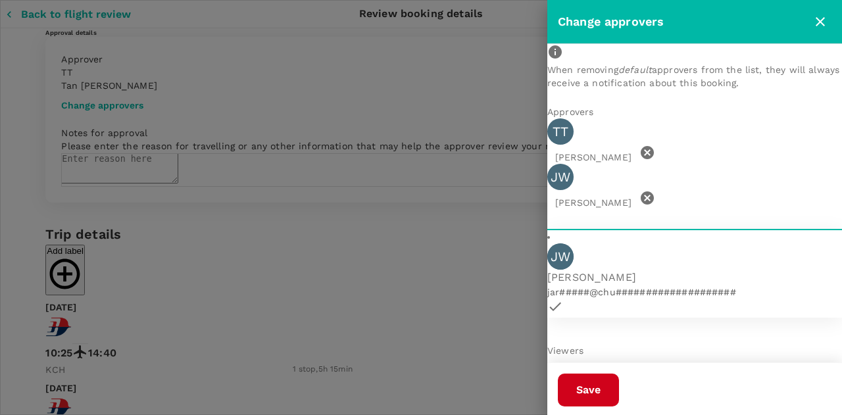
click at [654, 159] on icon at bounding box center [647, 152] width 13 height 13
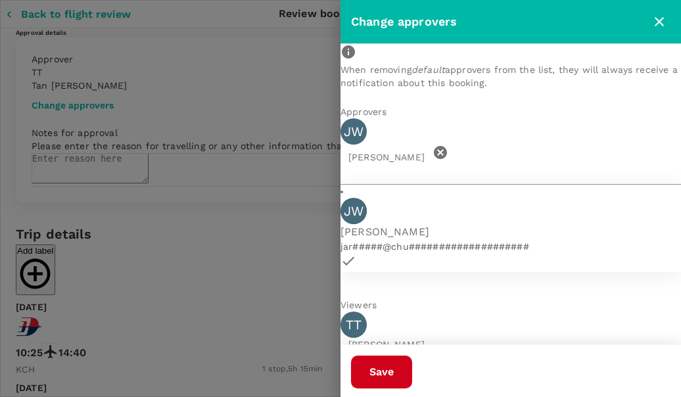
click at [412, 370] on button "Save" at bounding box center [381, 372] width 61 height 33
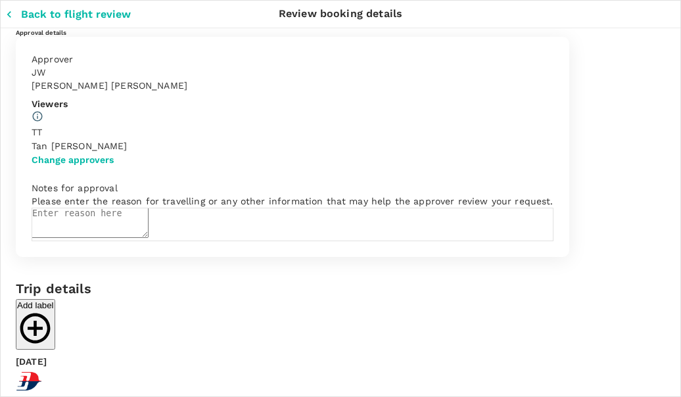
click at [149, 238] on textarea at bounding box center [90, 223] width 117 height 30
type textarea "Traveling to [GEOGRAPHIC_DATA] for WSR department seminar."
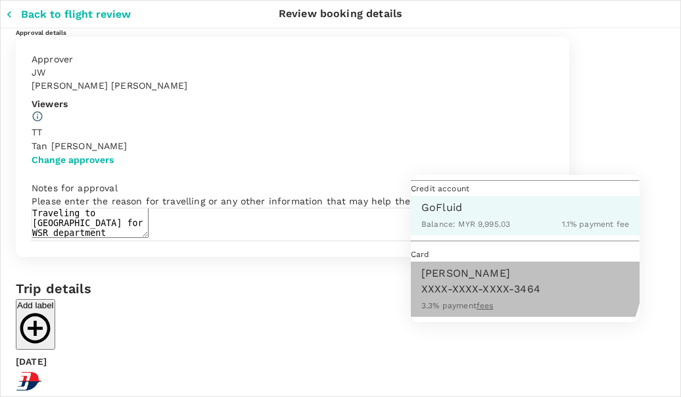
click at [508, 281] on p "[PERSON_NAME]" at bounding box center [526, 274] width 208 height 16
type input "9ff7d32c-0ed4-425d-995c-227ac94b7561"
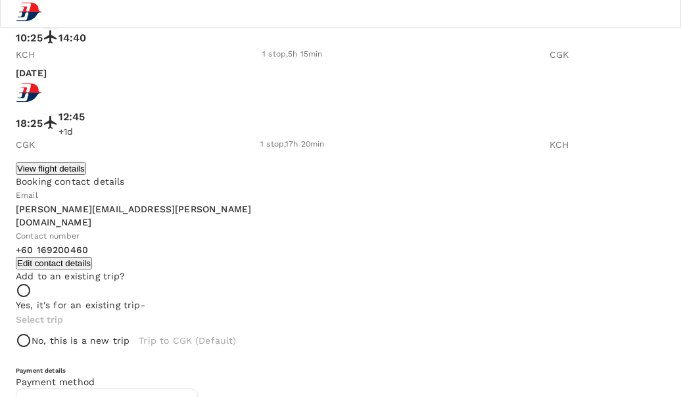
scroll to position [372, 0]
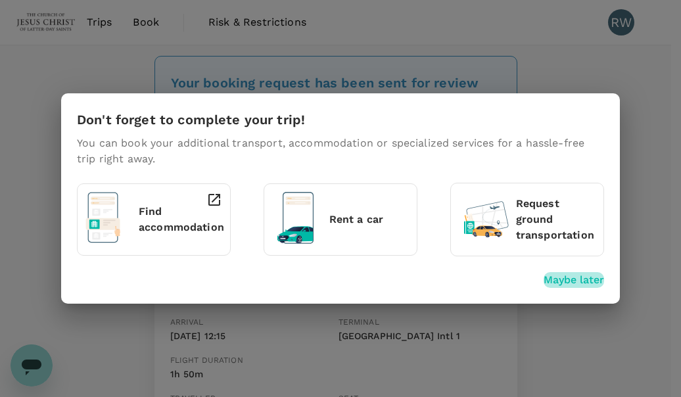
click at [552, 279] on p "Maybe later" at bounding box center [574, 280] width 61 height 16
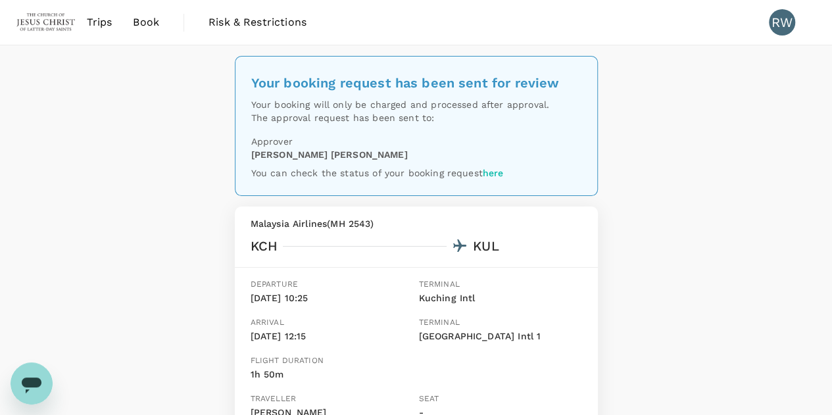
click at [97, 19] on span "Trips" at bounding box center [100, 22] width 26 height 16
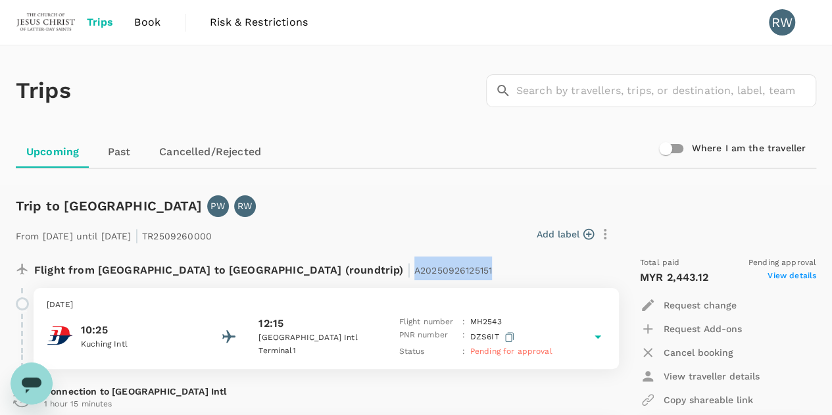
drag, startPoint x: 294, startPoint y: 267, endPoint x: 358, endPoint y: 268, distance: 63.8
click at [414, 268] on span "A20250926125151" at bounding box center [453, 270] width 78 height 11
copy span "A20250926125151"
click at [24, 377] on icon "Open messaging window" at bounding box center [32, 384] width 24 height 24
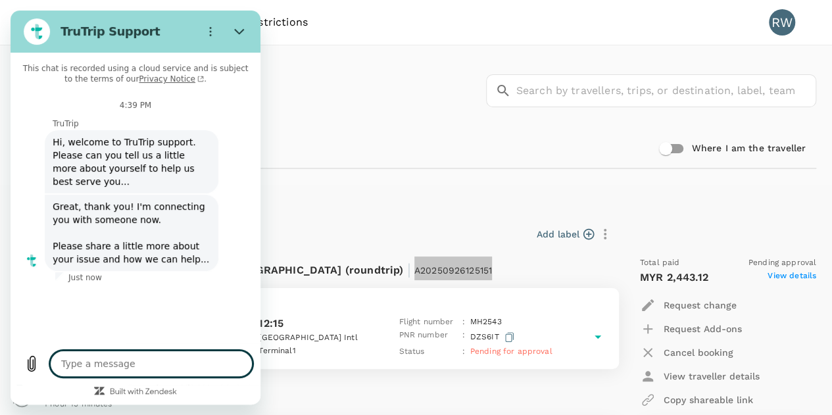
type textarea "x"
click at [24, 377] on div "Type a message x" at bounding box center [136, 364] width 250 height 42
click at [110, 360] on textarea at bounding box center [151, 364] width 203 height 26
type textarea "H"
type textarea "x"
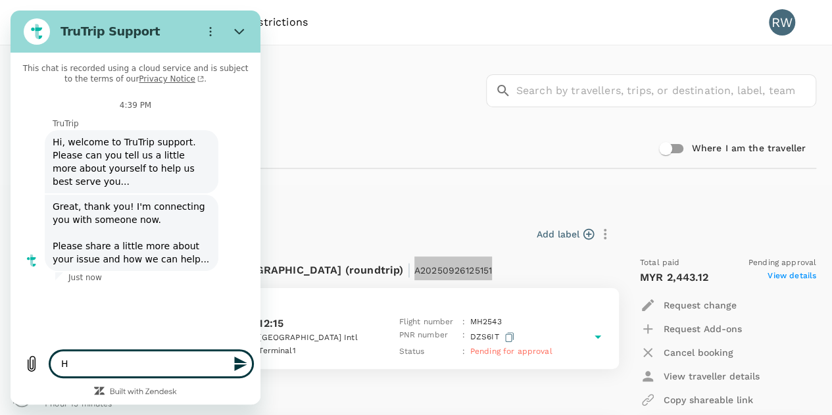
type textarea "Hi"
type textarea "x"
type textarea "Hi."
type textarea "x"
type textarea "Hi."
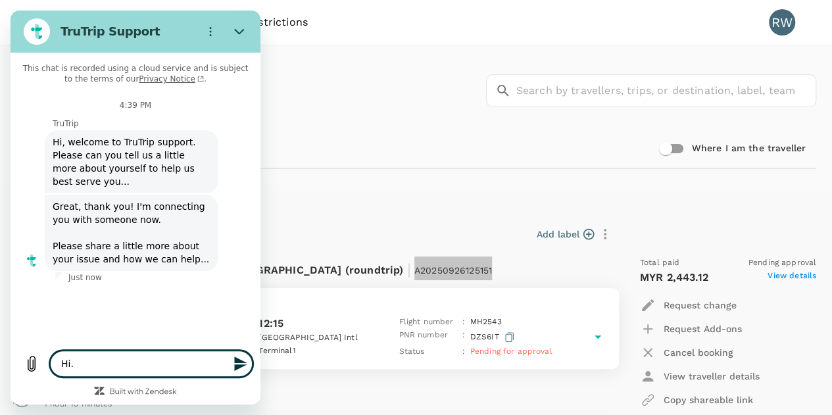
type textarea "x"
type textarea "Hi. I"
type textarea "x"
type textarea "Hi. I"
type textarea "x"
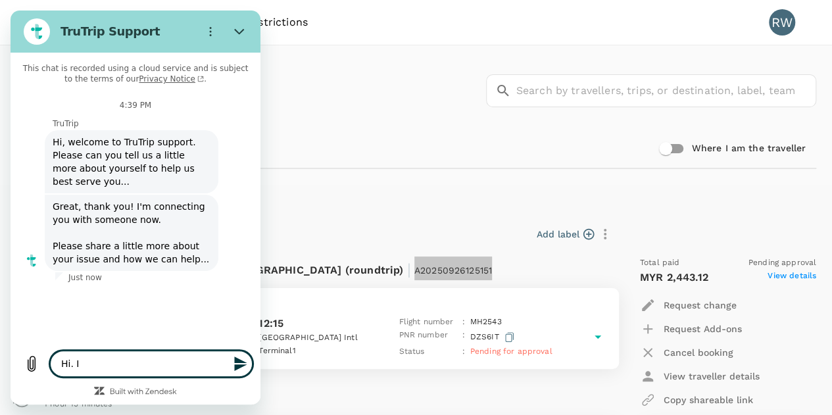
type textarea "Hi. I a"
type textarea "x"
type textarea "Hi. I am"
type textarea "x"
type textarea "Hi. I am"
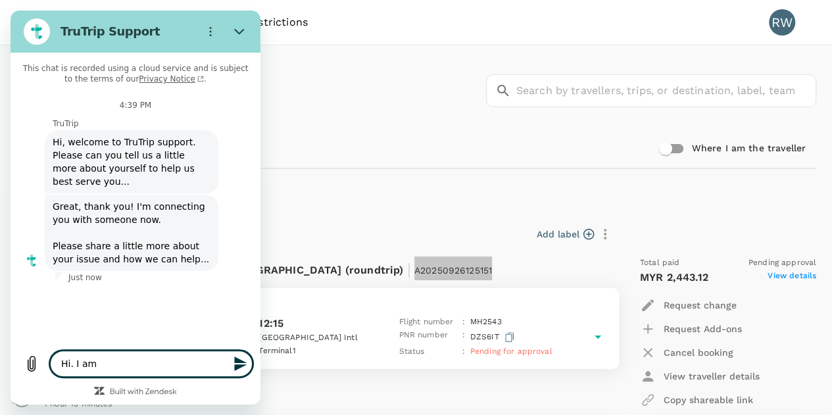
type textarea "x"
type textarea "Hi. I am n"
type textarea "x"
type textarea "Hi. I am new"
type textarea "x"
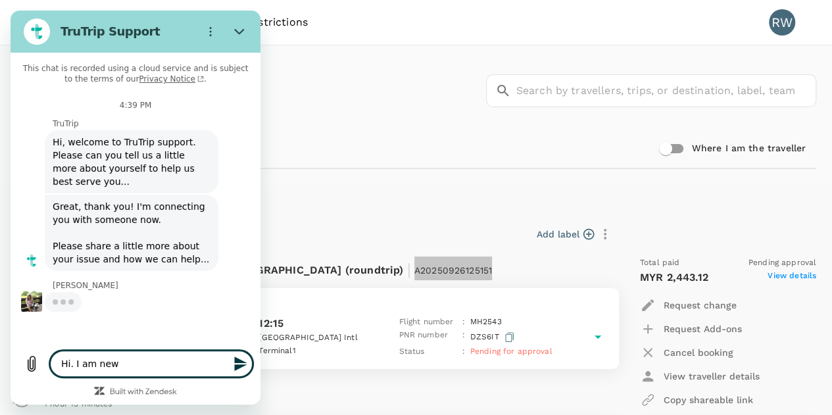
type textarea "Hi. I am new"
type textarea "x"
type textarea "Hi. I am new a"
type textarea "x"
type textarea "Hi. I am new an"
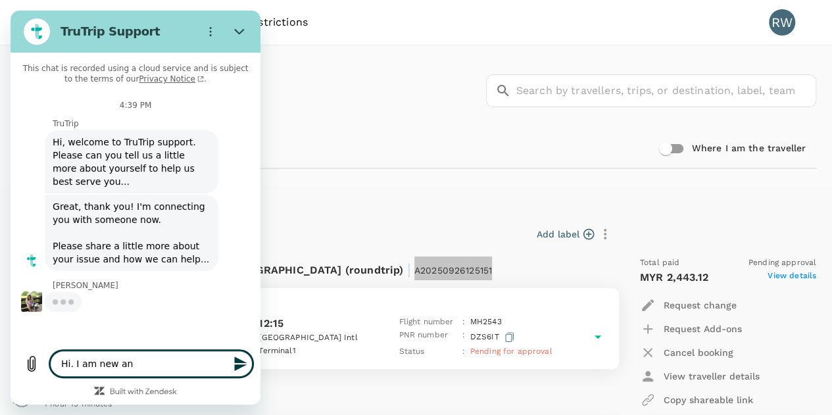
type textarea "x"
type textarea "Hi. I am new and"
type textarea "x"
type textarea "Hi. I am new and"
type textarea "x"
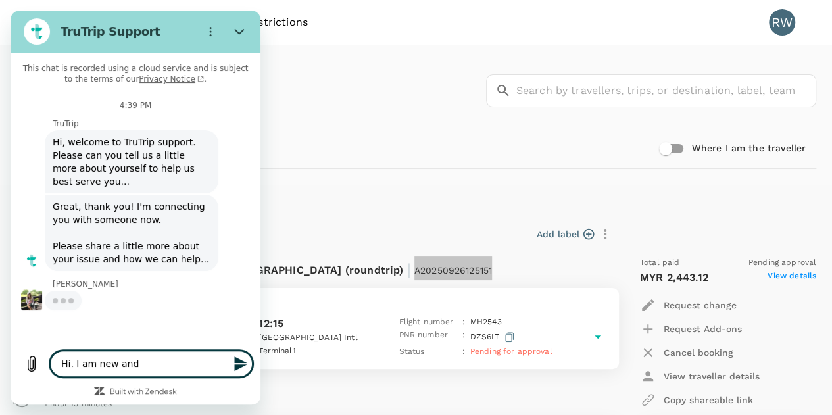
type textarea "Hi. I am new and w"
type textarea "x"
type textarea "Hi. I am new and wo"
type textarea "x"
type textarea "Hi. I am new and won"
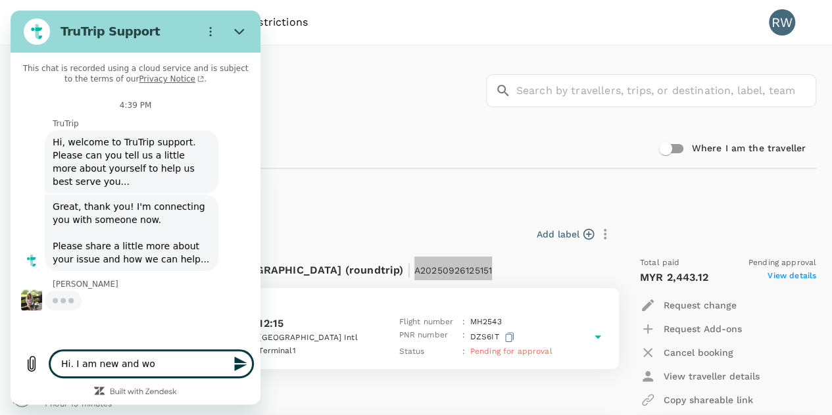
type textarea "x"
type textarea "Hi. I am new and wonde"
type textarea "x"
type textarea "Hi. I am new and wonder"
type textarea "x"
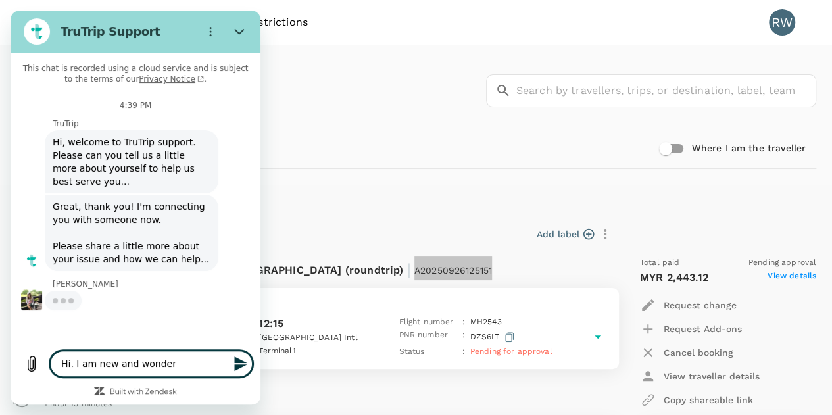
type textarea "Hi. I am new and wonderi"
type textarea "x"
type textarea "Hi. I am new and wonder"
type textarea "x"
type textarea "Hi. I am new and wonde"
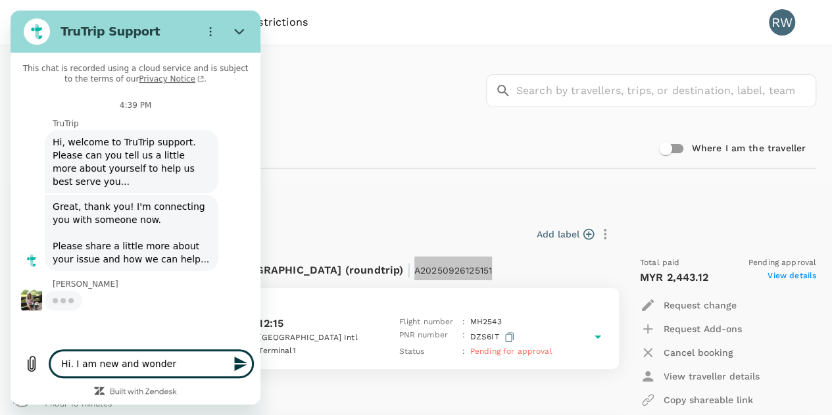
type textarea "x"
type textarea "Hi. I am new and wond"
type textarea "x"
type textarea "Hi. I am new and won"
type textarea "x"
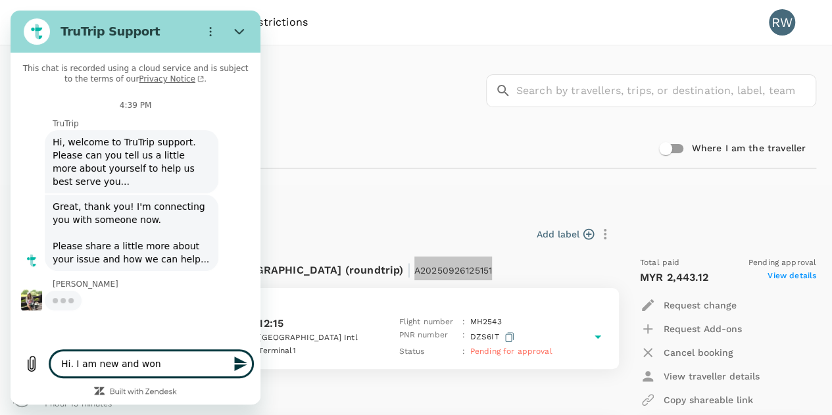
type textarea "Hi. I am new and wo"
type textarea "x"
type textarea "Hi. I am new and w"
type textarea "x"
type textarea "Hi. I am new and"
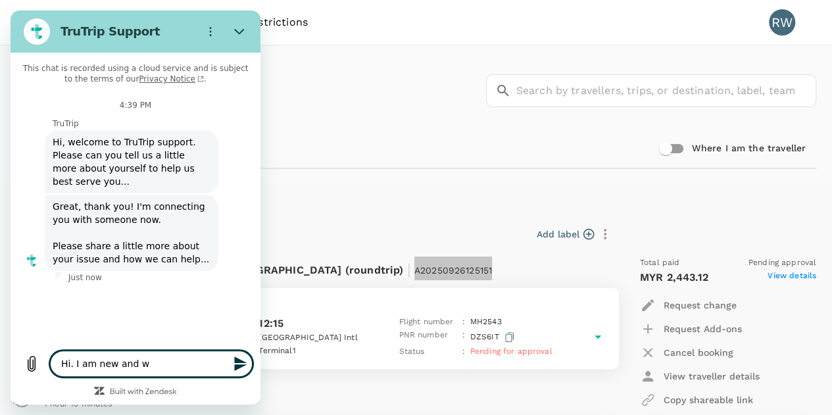
type textarea "x"
type textarea "Hi. I am new and I"
type textarea "x"
type textarea "Hi. I am new and I"
type textarea "x"
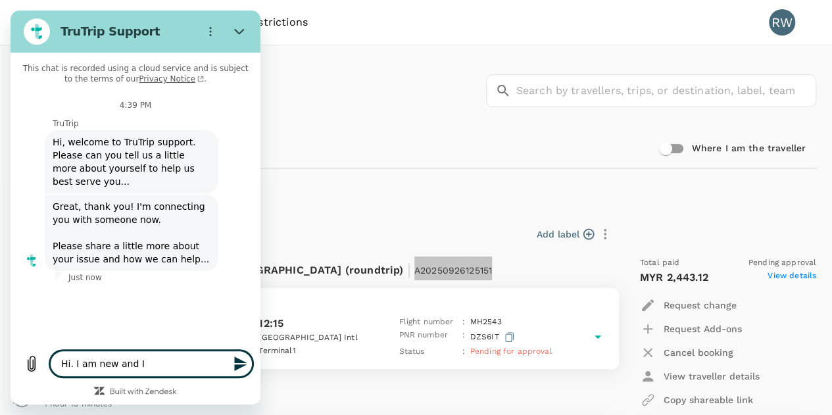
type textarea "Hi. I am new and I w"
type textarea "x"
type textarea "Hi. I am new and I wo"
type textarea "x"
type textarea "Hi. I am new and I wou"
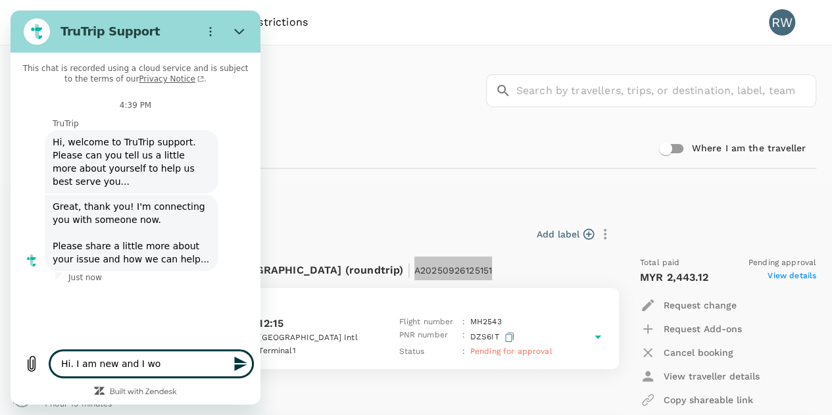
type textarea "x"
type textarea "Hi. I am new and I woul"
type textarea "x"
type textarea "Hi. I am new and I would"
type textarea "x"
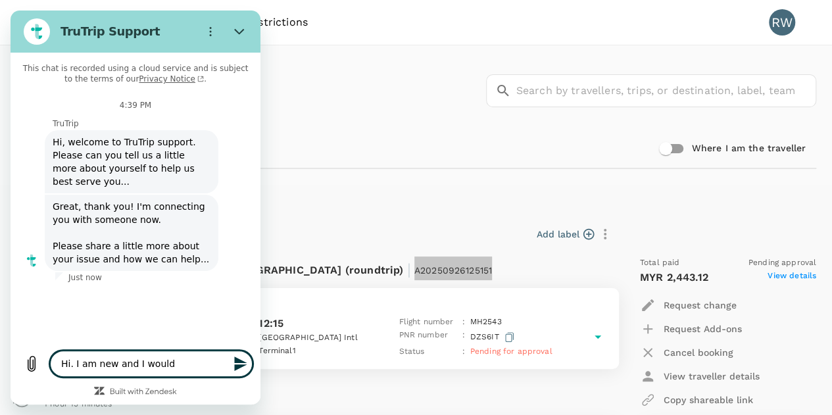
type textarea "Hi. I am new and I would"
type textarea "x"
type textarea "Hi. I am new and I would l"
type textarea "x"
type textarea "Hi. I am new and I would li"
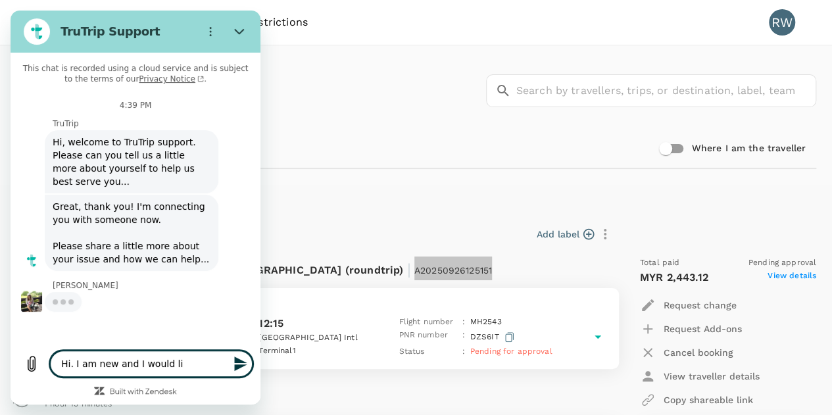
type textarea "x"
type textarea "Hi. I am new and I would lik"
type textarea "x"
type textarea "Hi. I am new and I would like"
type textarea "x"
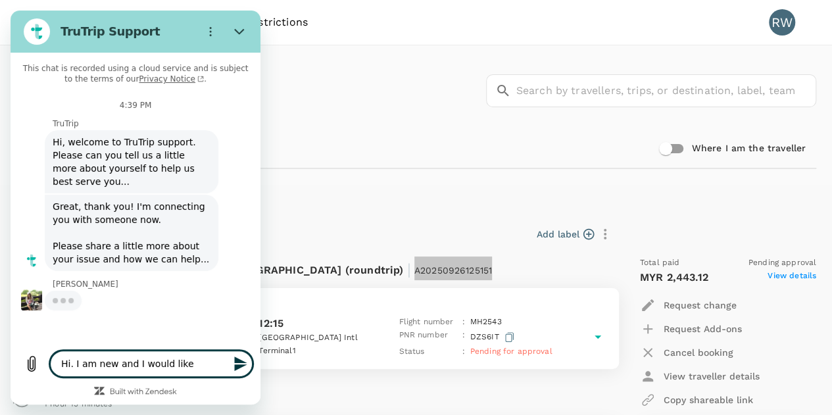
type textarea "Hi. I am new and I would like"
type textarea "x"
type textarea "Hi. I am new and I would like to"
type textarea "x"
type textarea "Hi. I am new and I would like to"
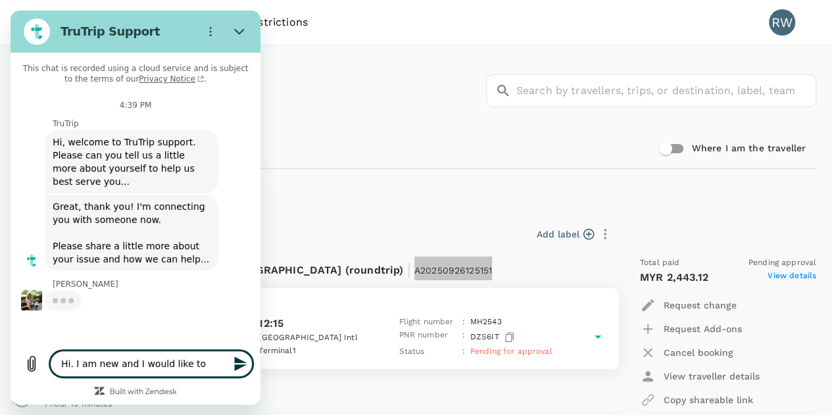
type textarea "x"
type textarea "Hi. I am new and I would like to c"
type textarea "x"
type textarea "Hi. I am new and I would like to ch"
type textarea "x"
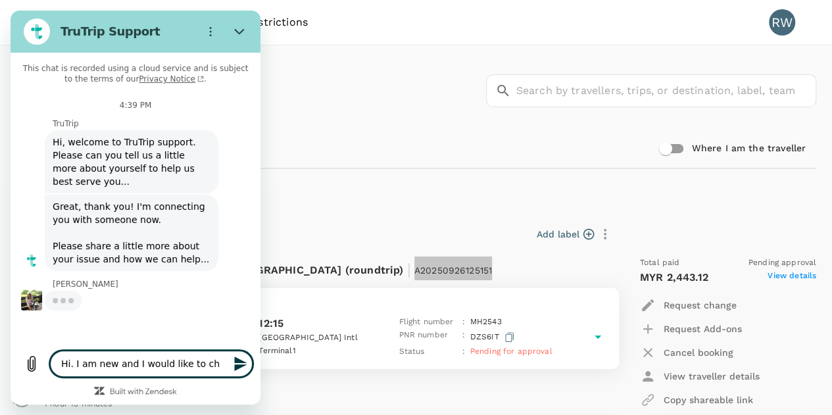
type textarea "Hi. I am new and I would like to che"
type textarea "x"
type textarea "Hi. I am new and I would like to check"
type textarea "x"
type textarea "Hi. I am new and I would like to check"
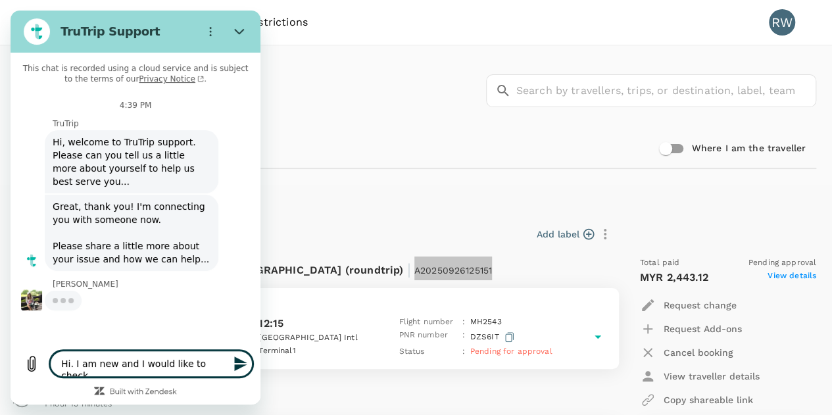
type textarea "x"
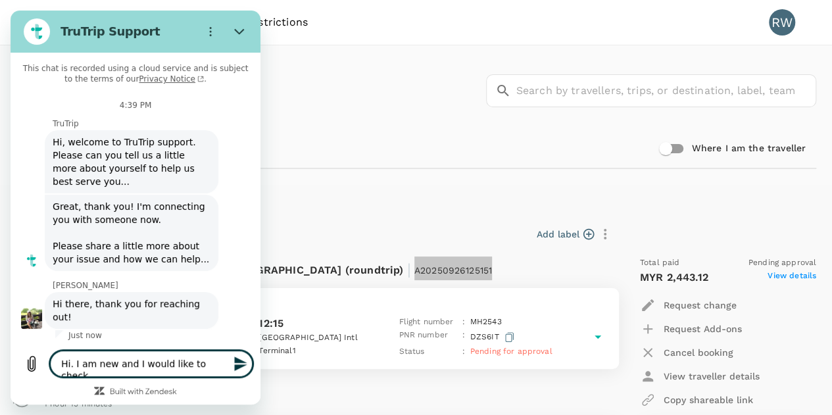
type textarea "Hi. I am new and I would like to check t"
type textarea "x"
type textarea "Hi. I am new and I would like to check th"
type textarea "x"
type textarea "Hi. I am new and I would like to check the"
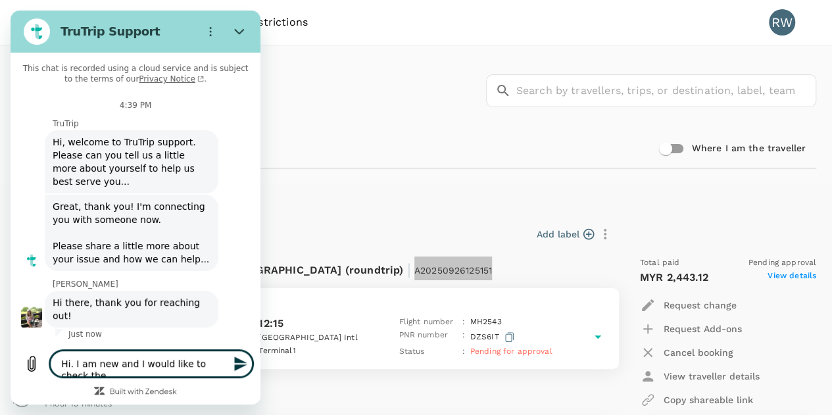
type textarea "x"
type textarea "Hi. I am new and I would like to check the"
type textarea "x"
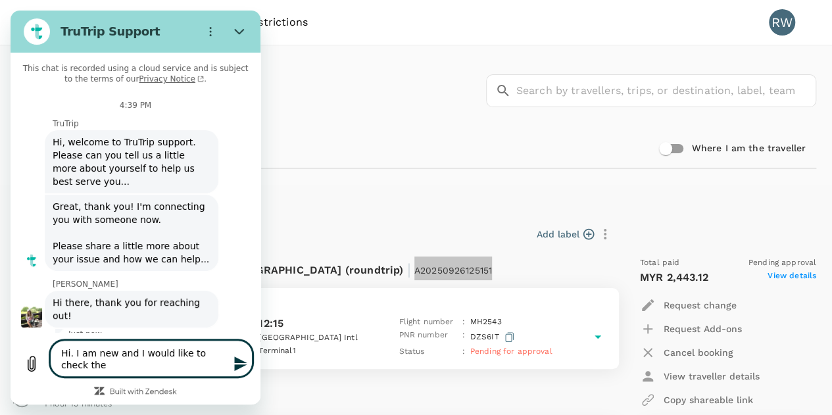
type textarea "Hi. I am new and I would like to check the s"
type textarea "x"
type textarea "Hi. I am new and I would like to check the sta"
type textarea "x"
type textarea "Hi. I am new and I would like to check the stat"
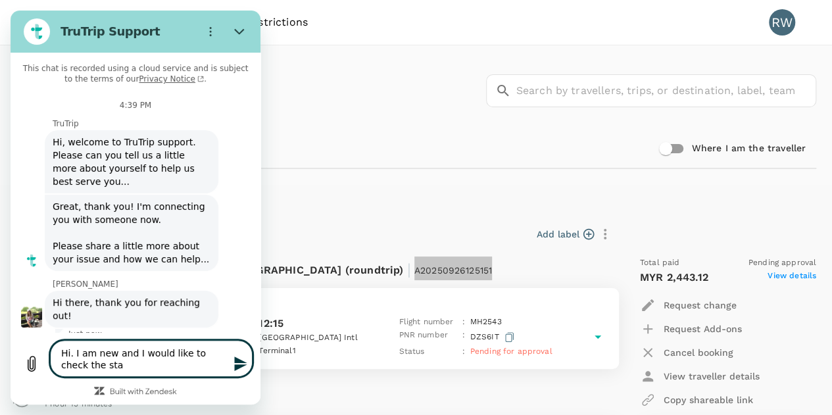
type textarea "x"
type textarea "Hi. I am new and I would like to check the statu"
type textarea "x"
type textarea "Hi. I am new and I would like to check the status"
type textarea "x"
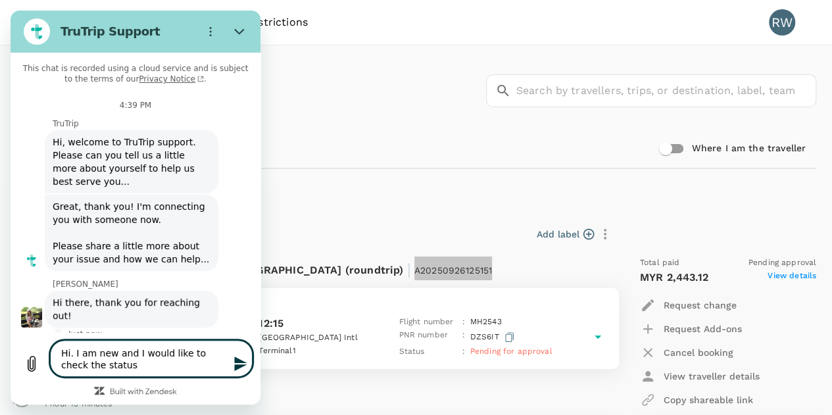
type textarea "Hi. I am new and I would like to check the status"
type textarea "x"
type textarea "Hi. I am new and I would like to check the status o"
type textarea "x"
type textarea "Hi. I am new and I would like to check the status of"
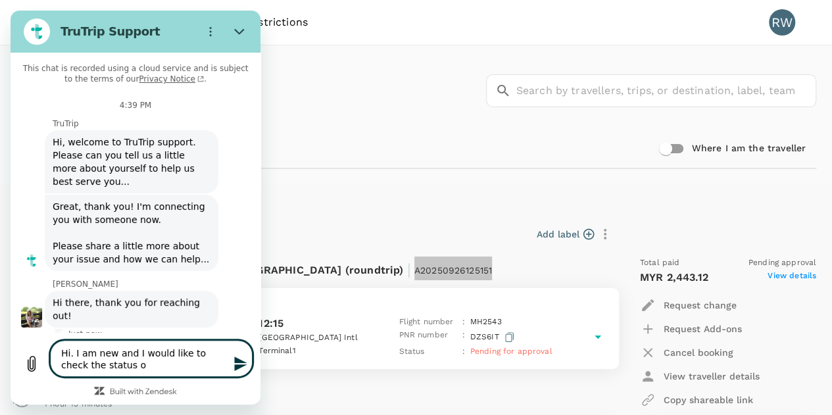
type textarea "x"
type textarea "Hi. I am new and I would like to check the status of"
type textarea "x"
type textarea "Hi. I am new and I would like to check the status of m"
type textarea "x"
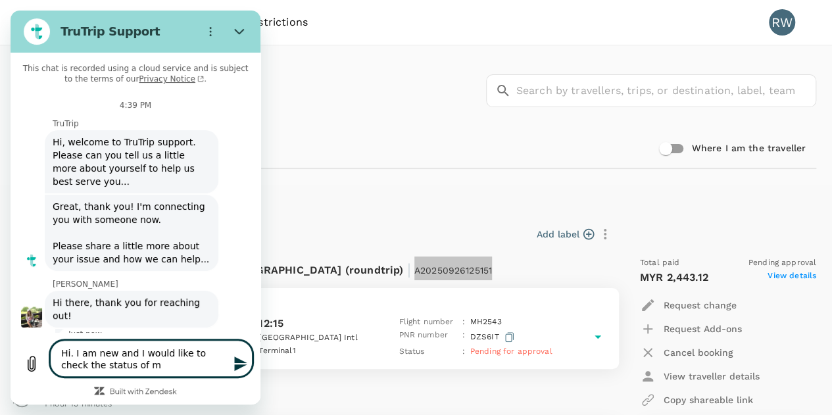
type textarea "Hi. I am new and I would like to check the status of my"
type textarea "x"
type textarea "Hi. I am new and I would like to check the status of my"
type textarea "x"
type textarea "Hi. I am new and I would like to check the status of my b"
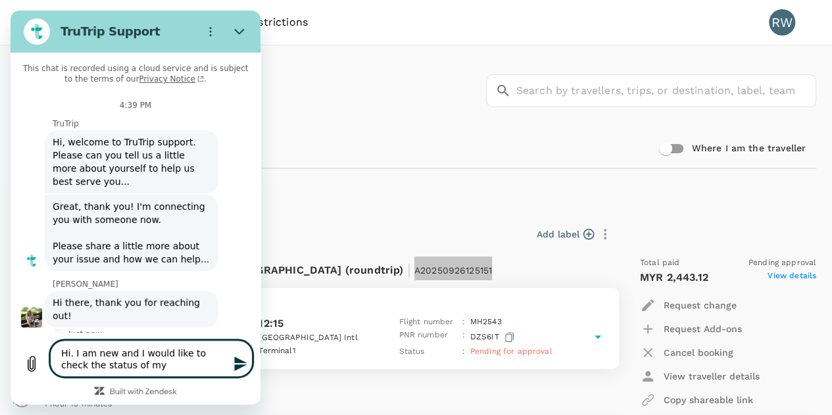
type textarea "x"
type textarea "Hi. I am new and I would like to check the status of my bo"
type textarea "x"
type textarea "Hi. I am new and I would like to check the status of my boo"
type textarea "x"
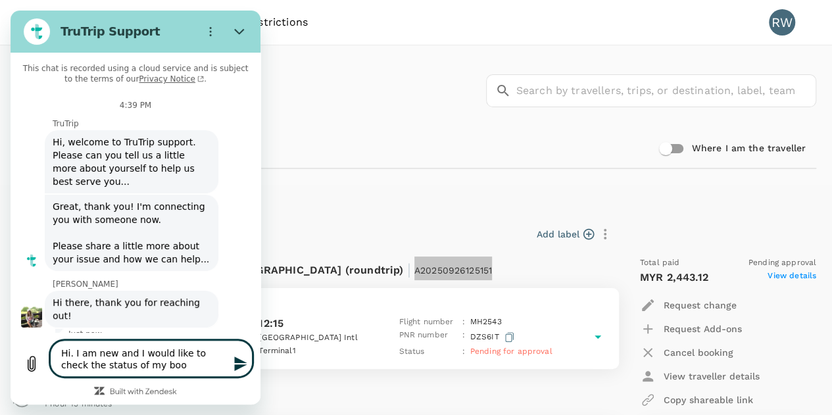
type textarea "Hi. I am new and I would like to check the status of my book"
type textarea "x"
type textarea "Hi. I am new and I would like to check the status of my booki"
type textarea "x"
type textarea "Hi. I am new and I would like to check the status of my bookin"
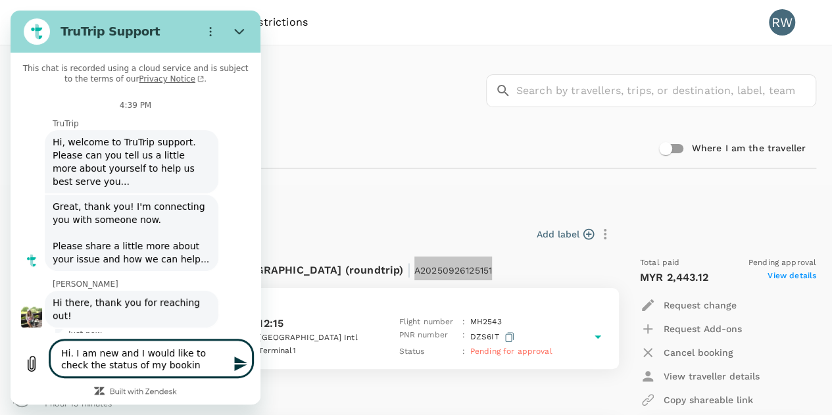
type textarea "x"
type textarea "Hi. I am new and I would like to check the status of my booking"
type textarea "x"
type textarea "Hi. I am new and I would like to check the status of my booking."
type textarea "x"
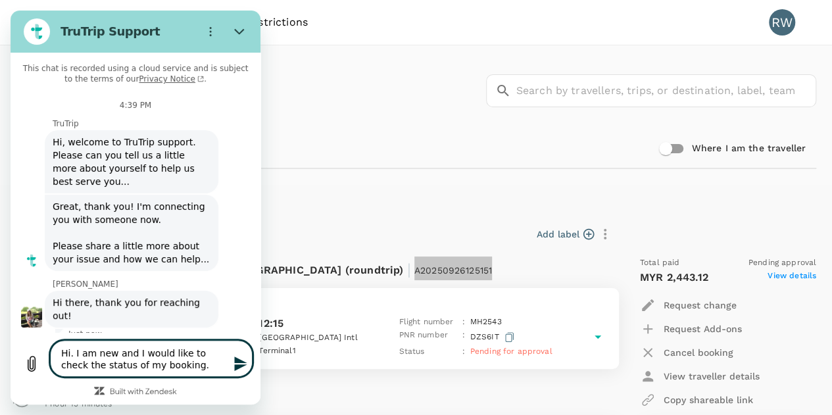
type textarea "Hi. I am new and I would like to check the status of my booking."
type textarea "x"
paste textarea "A20250926125151"
type textarea "Hi. I am new and I would like to check the status of my booking. A20250926125151"
type textarea "x"
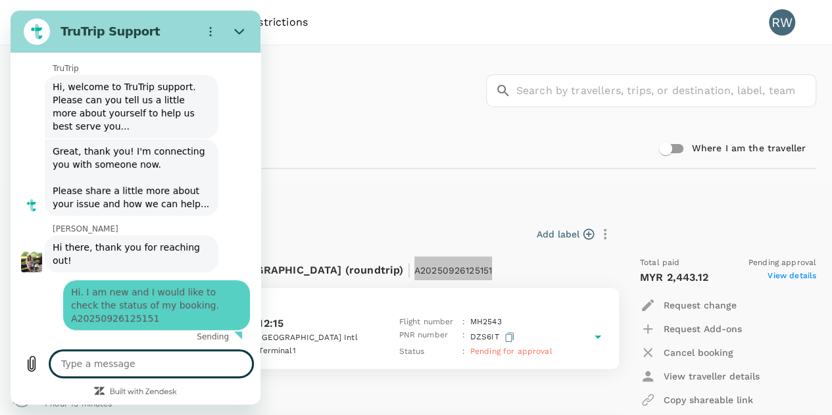
type textarea "x"
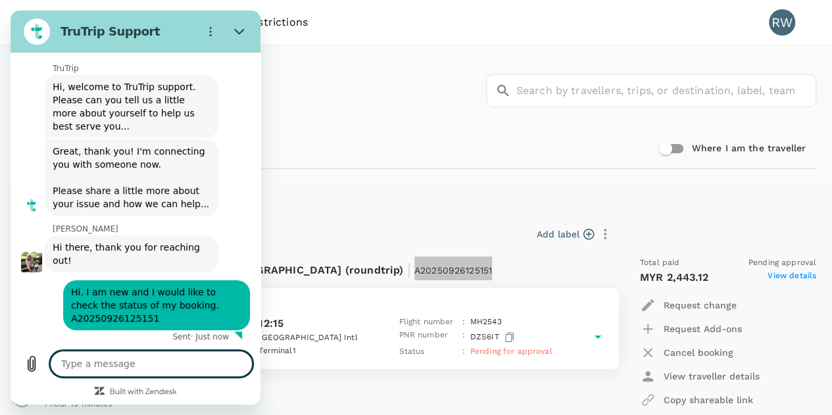
scroll to position [58, 0]
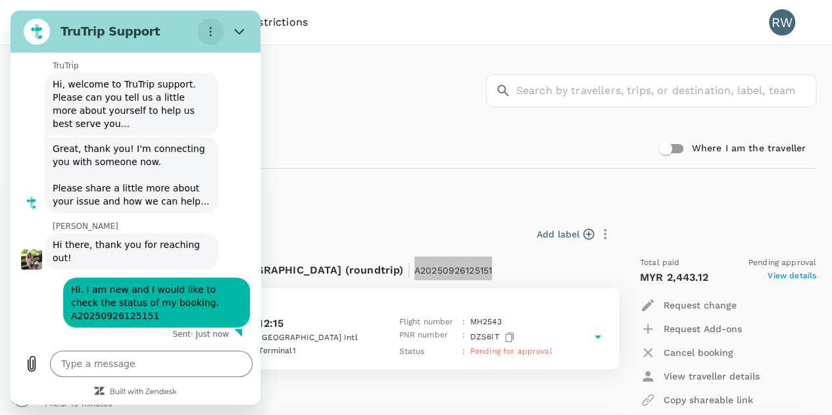
click at [208, 32] on icon "Options menu" at bounding box center [210, 31] width 11 height 11
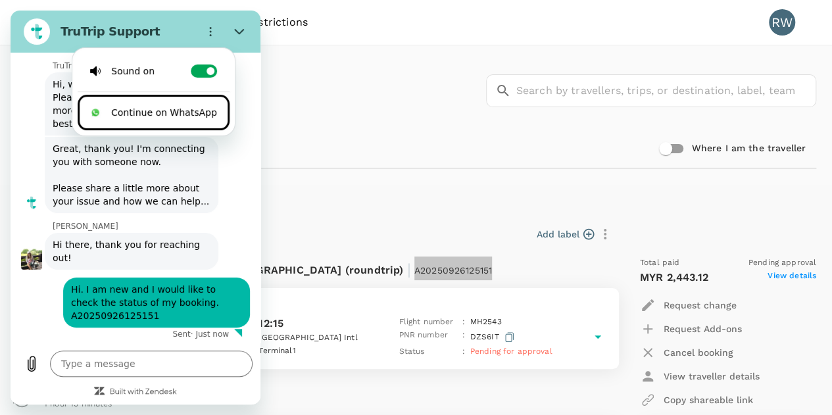
click at [169, 107] on li "Continue on WhatsApp" at bounding box center [154, 113] width 152 height 36
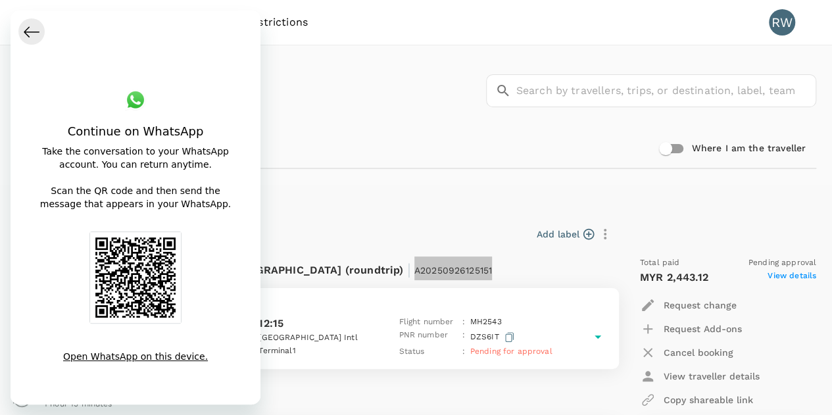
click at [32, 35] on icon "Back to conversation" at bounding box center [32, 32] width 16 height 16
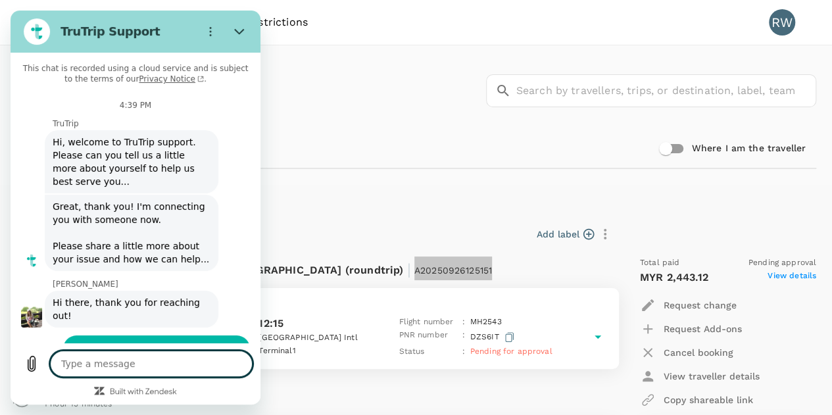
scroll to position [149, 0]
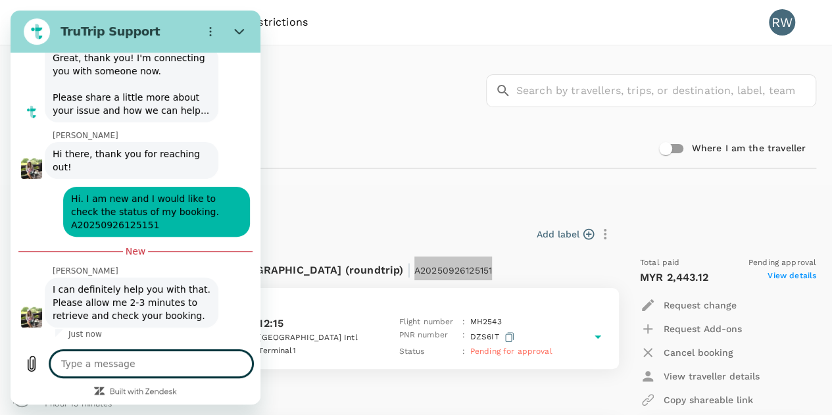
click at [141, 365] on textarea at bounding box center [151, 364] width 203 height 26
click at [240, 34] on icon "Close" at bounding box center [239, 31] width 11 height 11
type textarea "x"
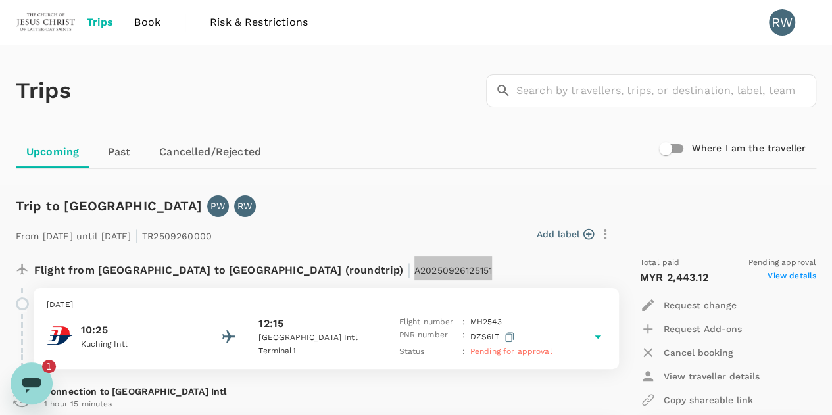
scroll to position [0, 0]
click at [32, 377] on icon "Open messaging window, 1 unread message" at bounding box center [32, 385] width 20 height 16
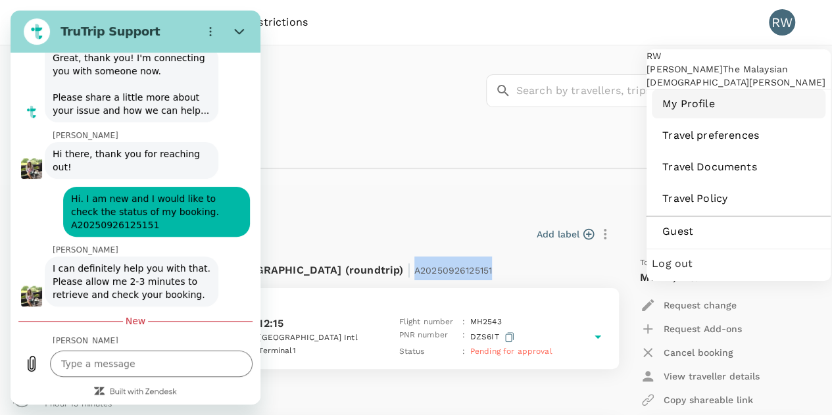
click at [671, 112] on span "My Profile" at bounding box center [738, 104] width 153 height 16
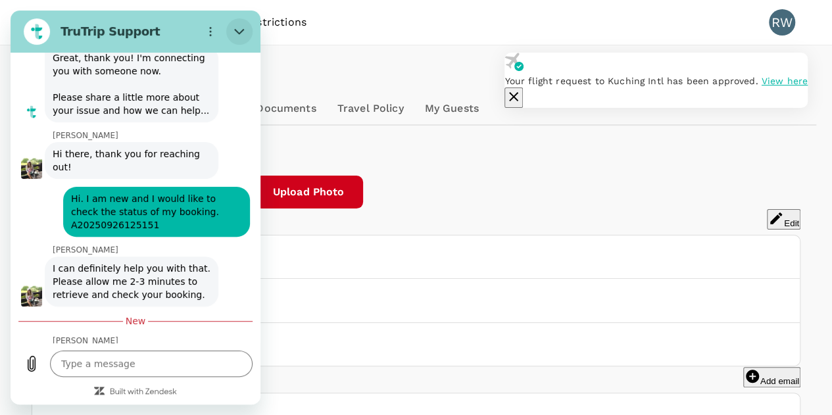
click at [240, 30] on icon "Close" at bounding box center [239, 31] width 11 height 11
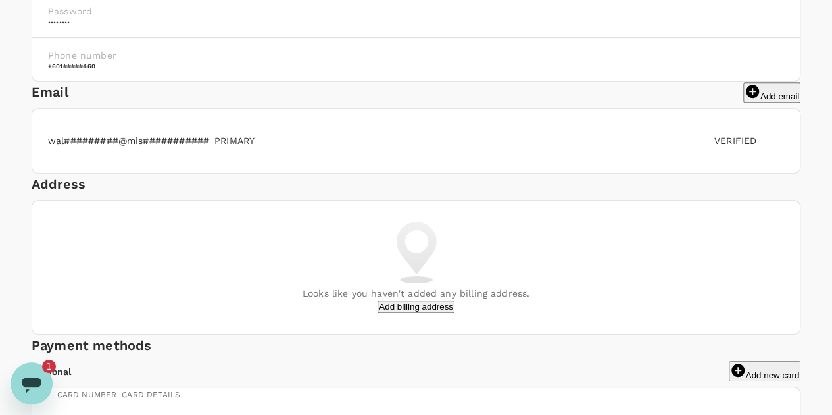
scroll to position [286, 0]
click at [40, 387] on icon "Open messaging window, 2 unread messages" at bounding box center [32, 384] width 24 height 24
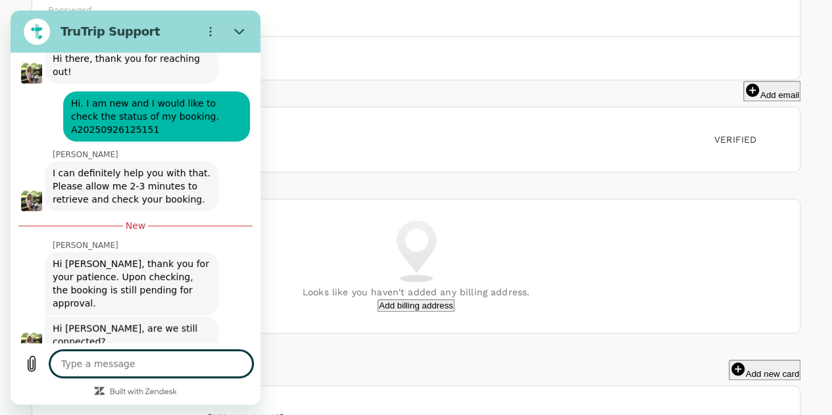
scroll to position [256, 0]
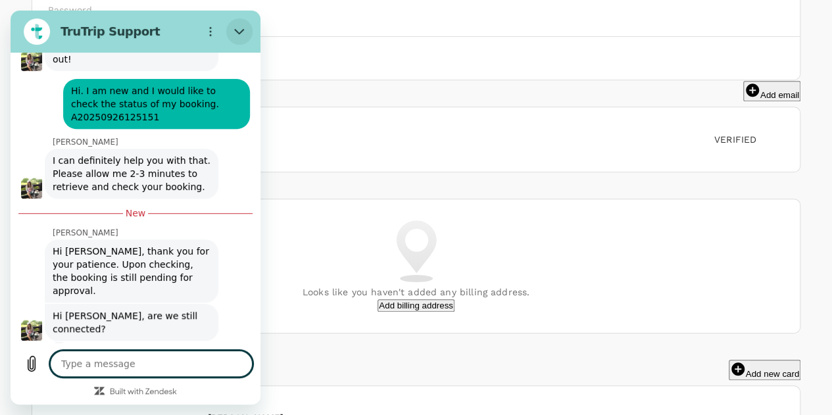
click at [239, 29] on icon "Close" at bounding box center [239, 31] width 11 height 11
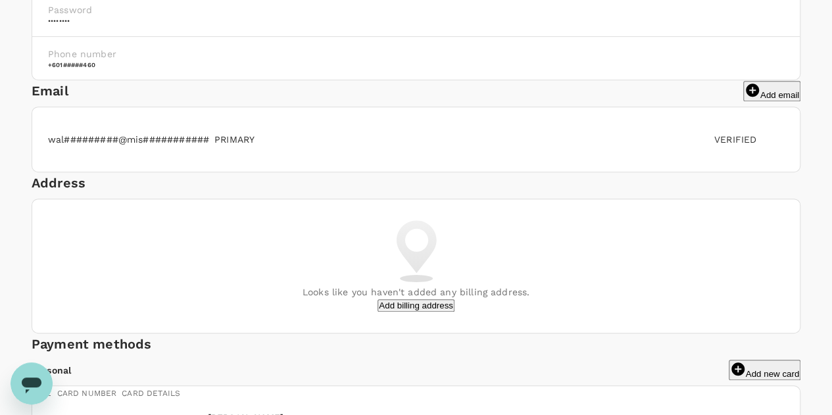
scroll to position [270, 0]
type textarea "x"
